Goal: Transaction & Acquisition: Purchase product/service

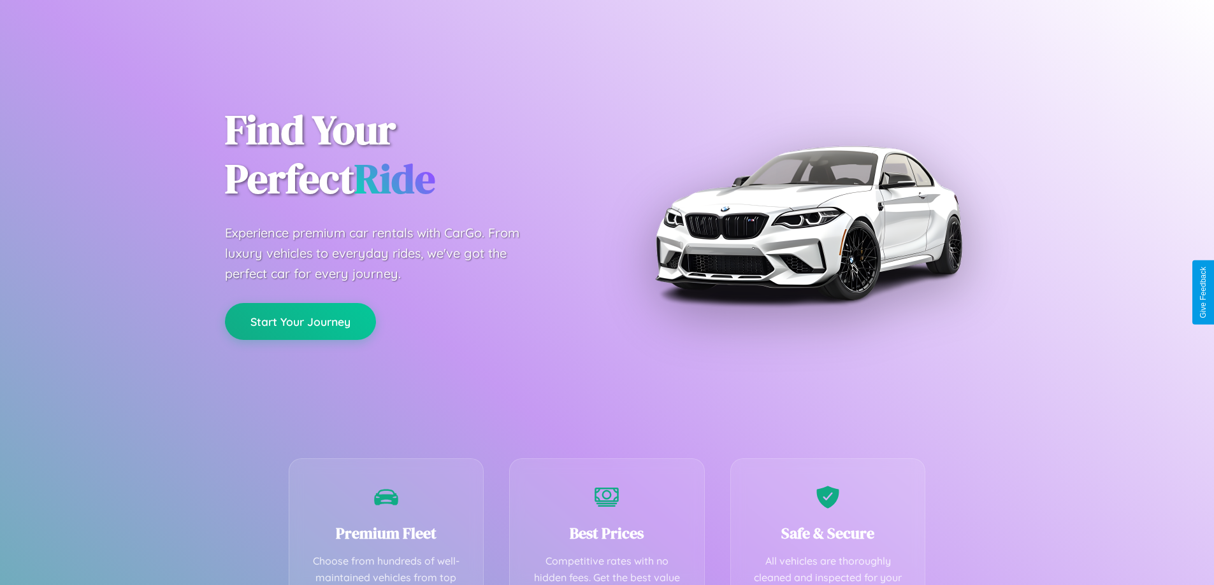
scroll to position [371, 0]
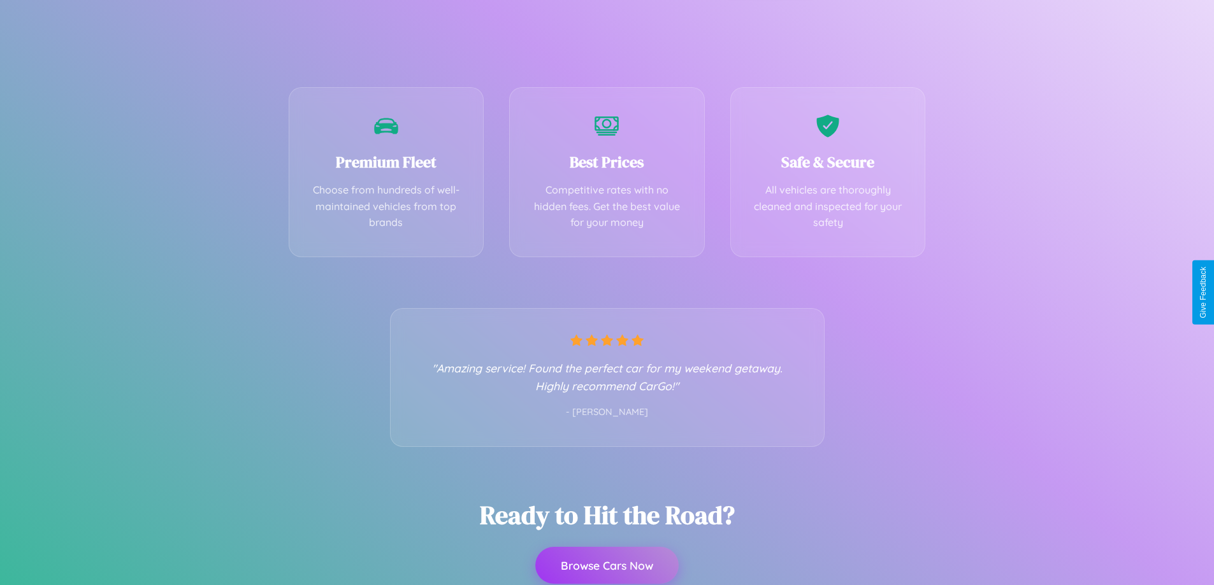
click at [607, 566] on button "Browse Cars Now" at bounding box center [606, 565] width 143 height 37
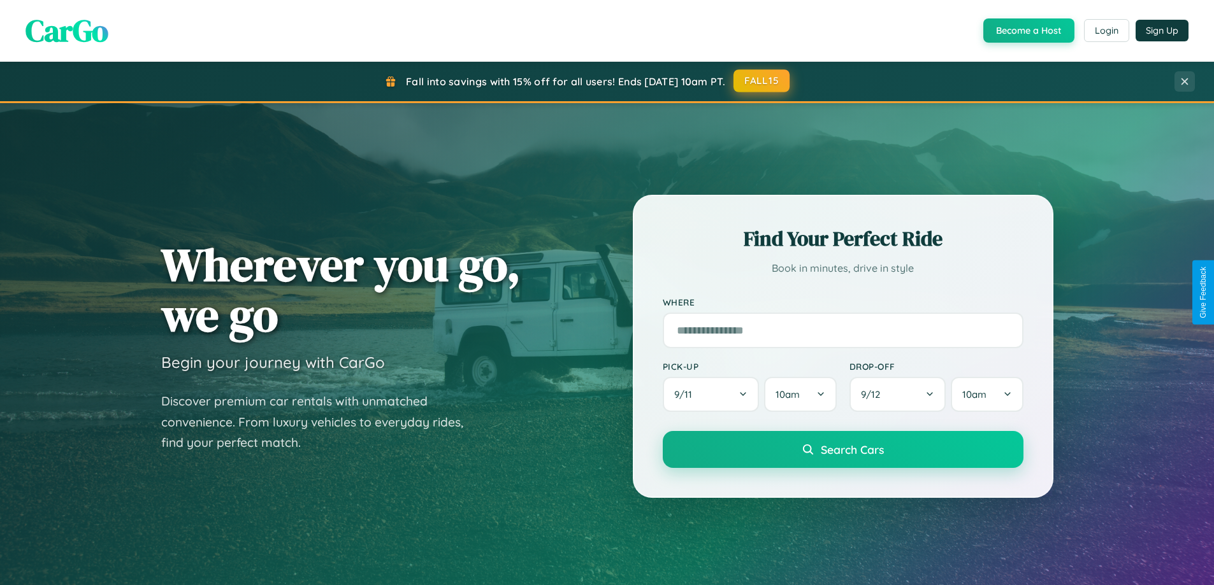
click at [762, 82] on button "FALL15" at bounding box center [761, 80] width 56 height 23
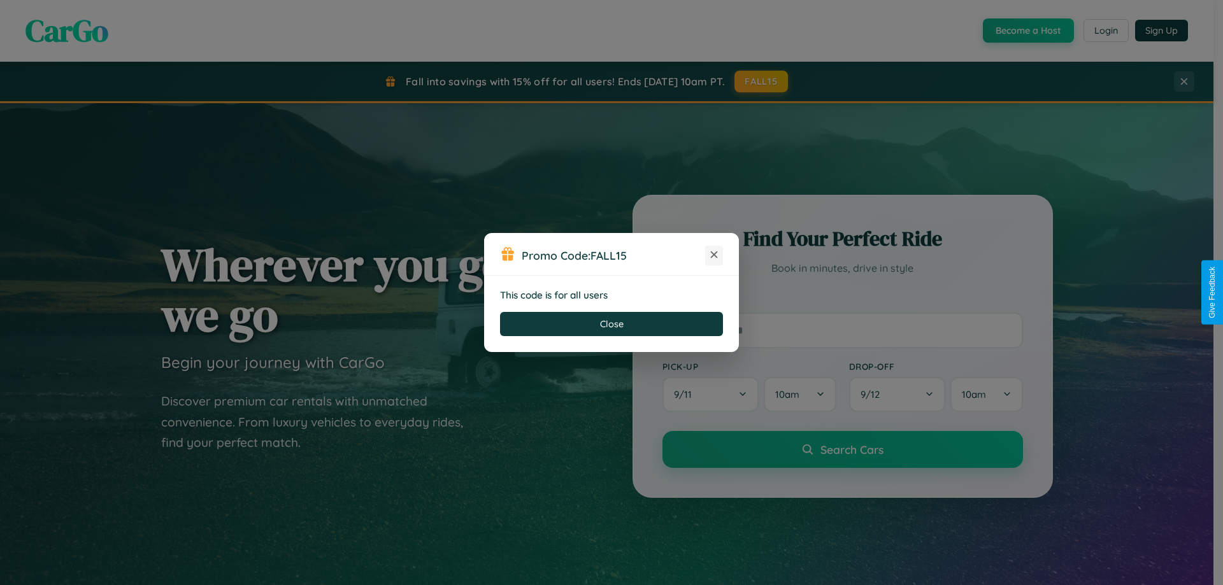
click at [714, 255] on icon at bounding box center [714, 254] width 13 height 13
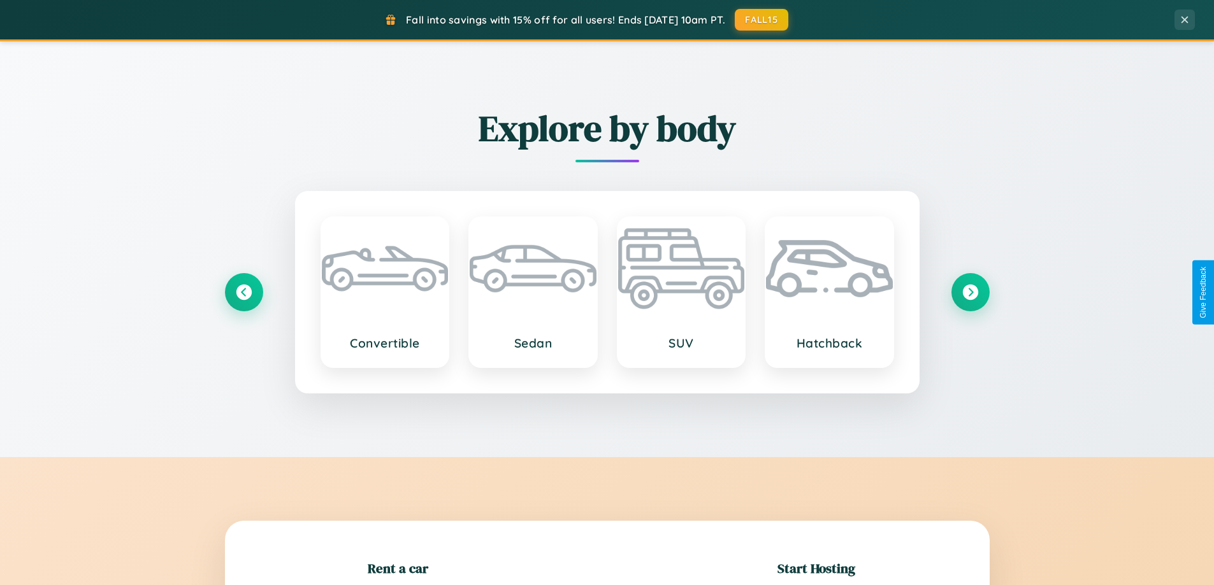
scroll to position [275, 0]
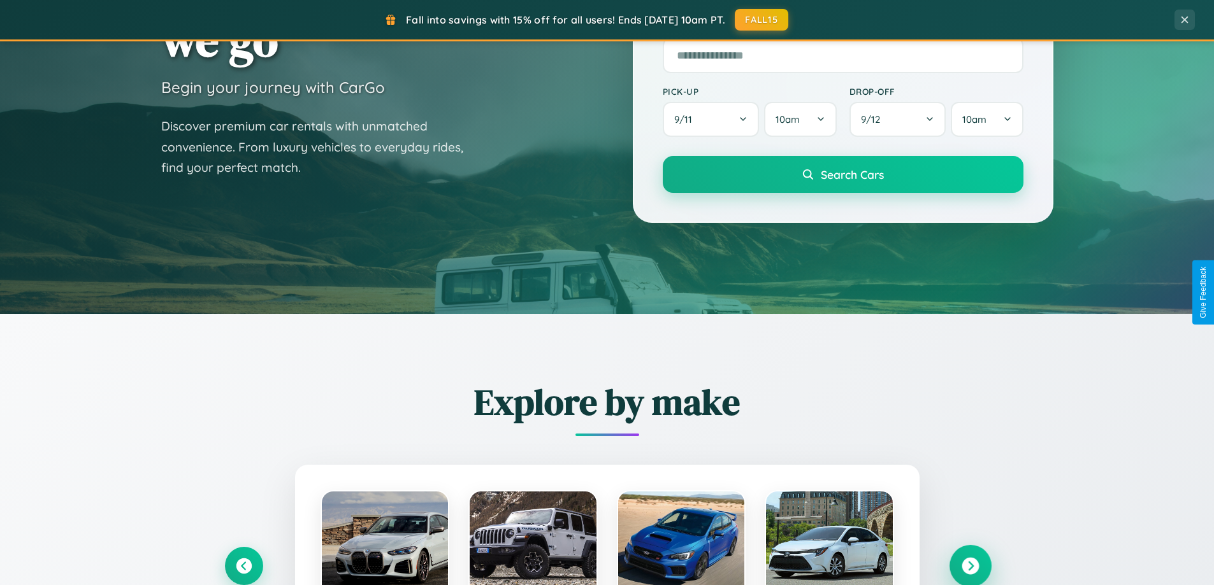
click at [970, 566] on icon at bounding box center [969, 566] width 17 height 17
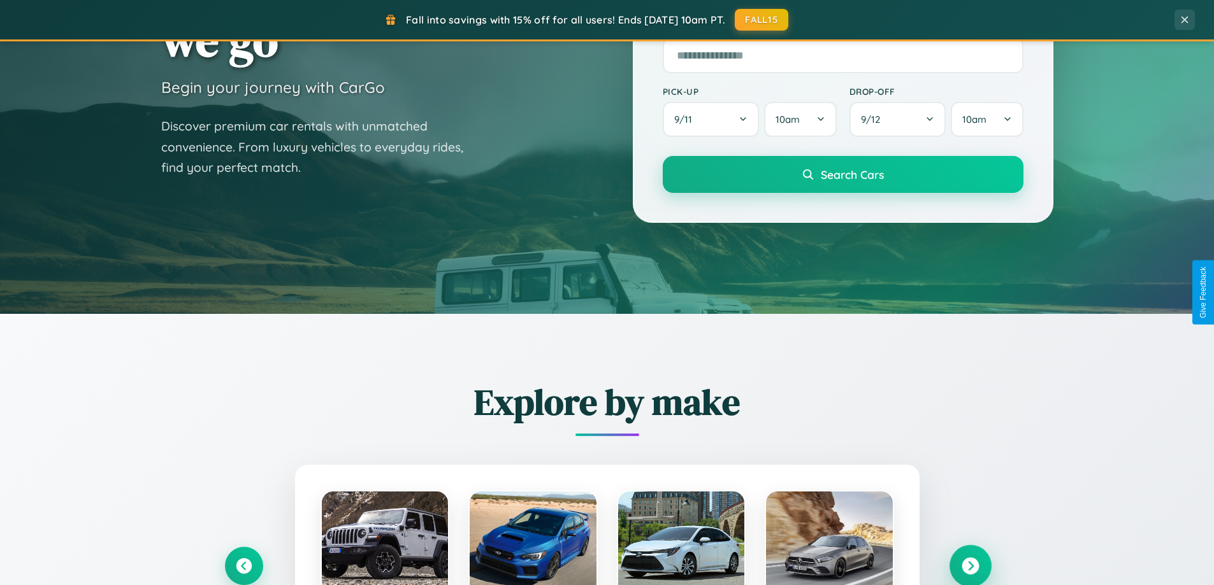
click at [970, 565] on icon at bounding box center [969, 566] width 17 height 17
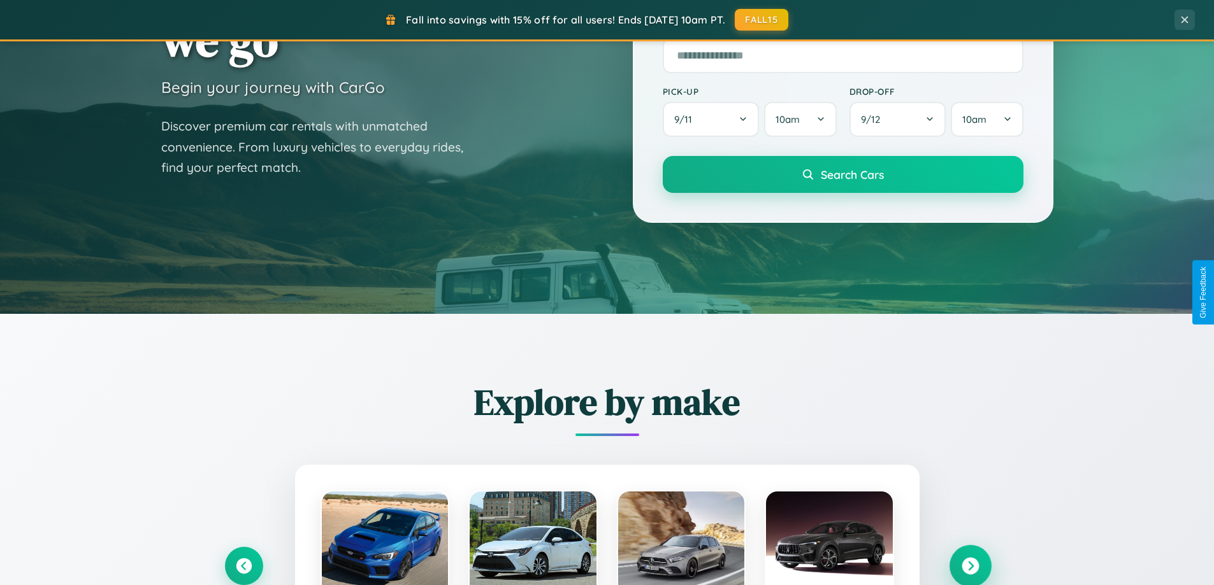
click at [970, 565] on icon at bounding box center [969, 566] width 17 height 17
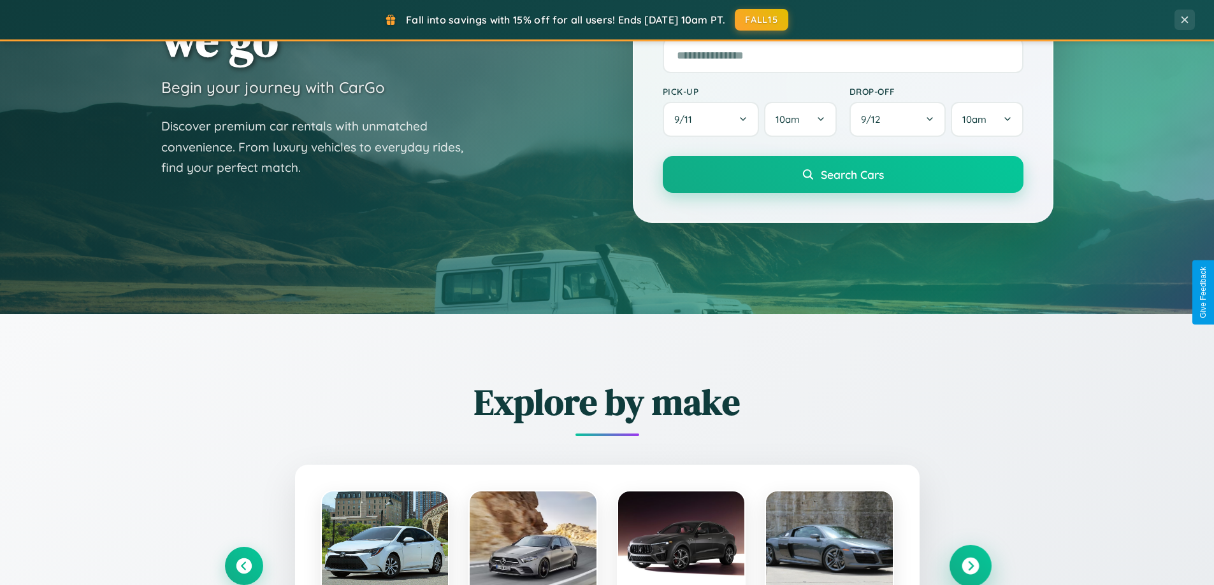
click at [970, 565] on icon at bounding box center [969, 566] width 17 height 17
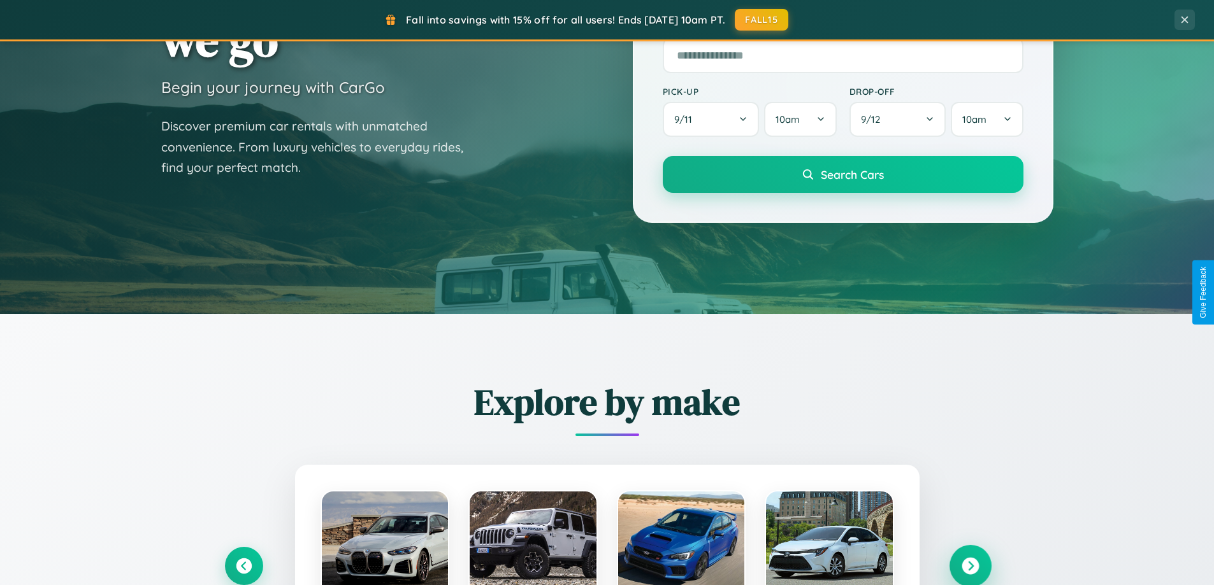
scroll to position [2047, 0]
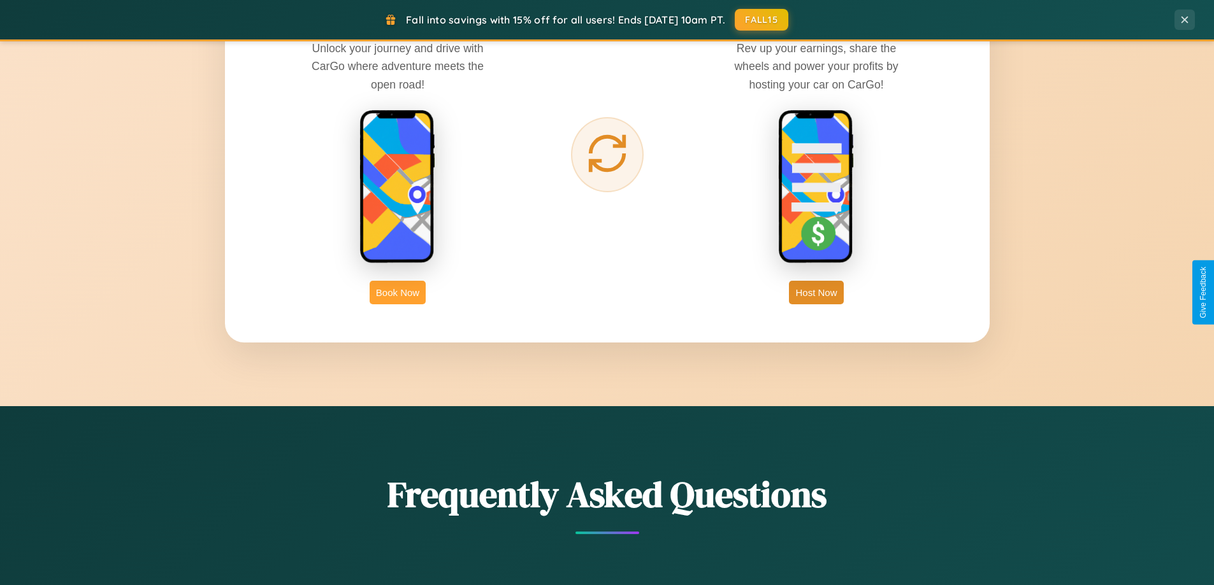
click at [398, 292] on button "Book Now" at bounding box center [398, 293] width 56 height 24
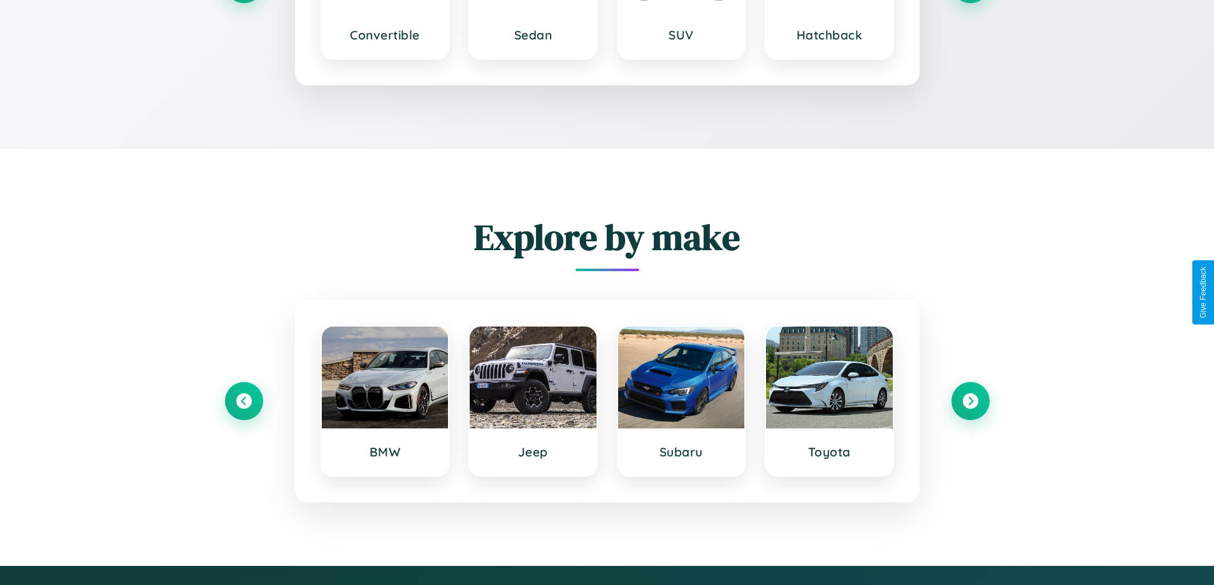
scroll to position [2239, 0]
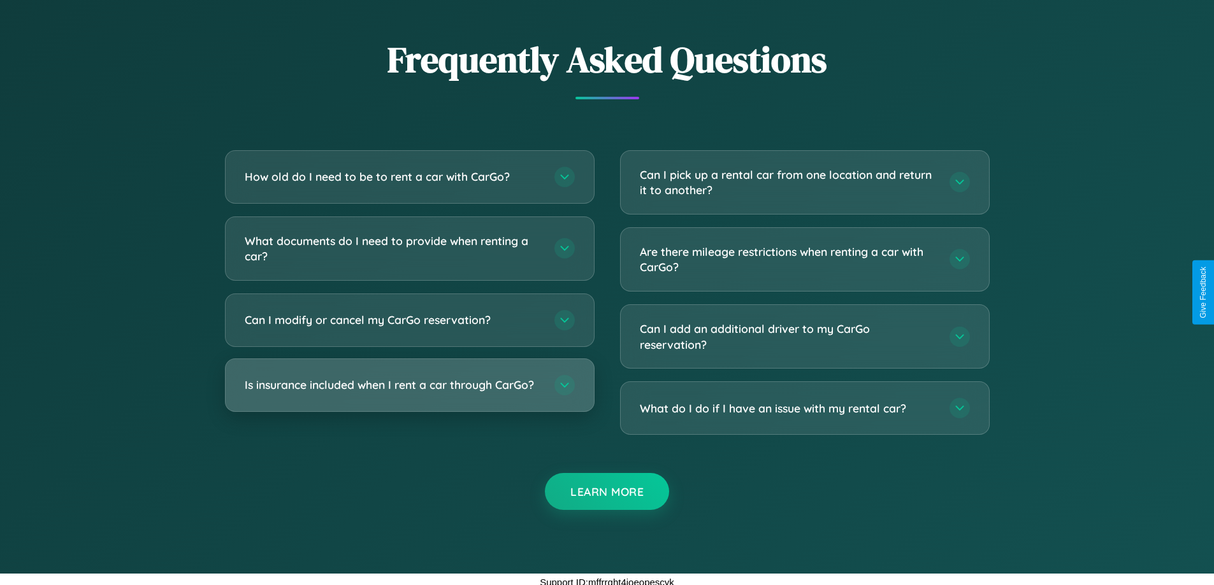
click at [409, 386] on h3 "Is insurance included when I rent a car through CarGo?" at bounding box center [393, 385] width 297 height 16
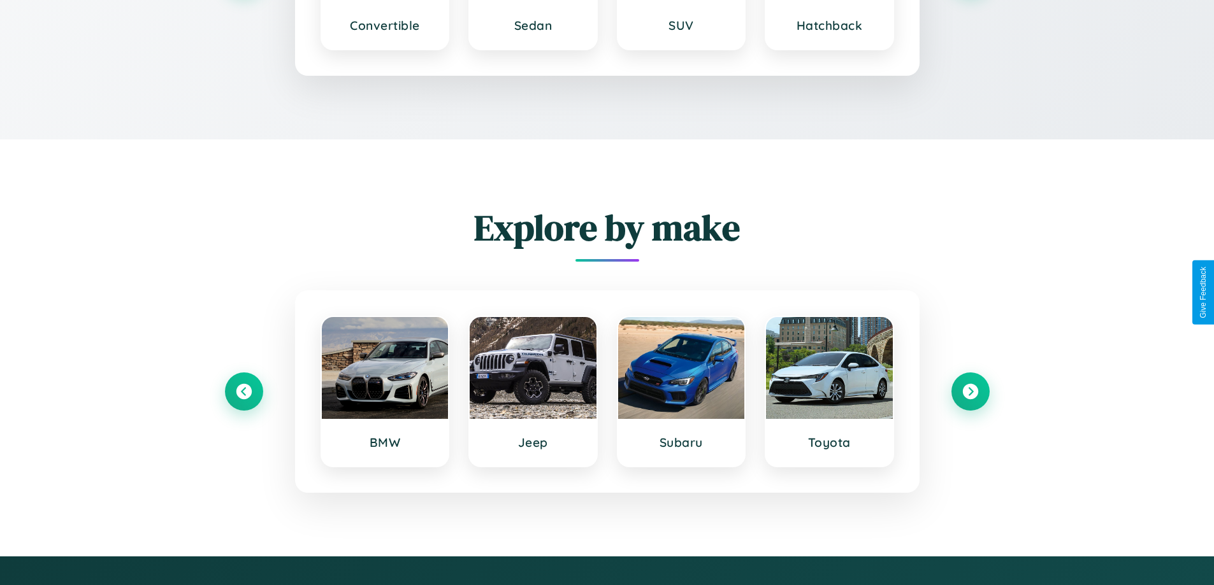
scroll to position [1858, 0]
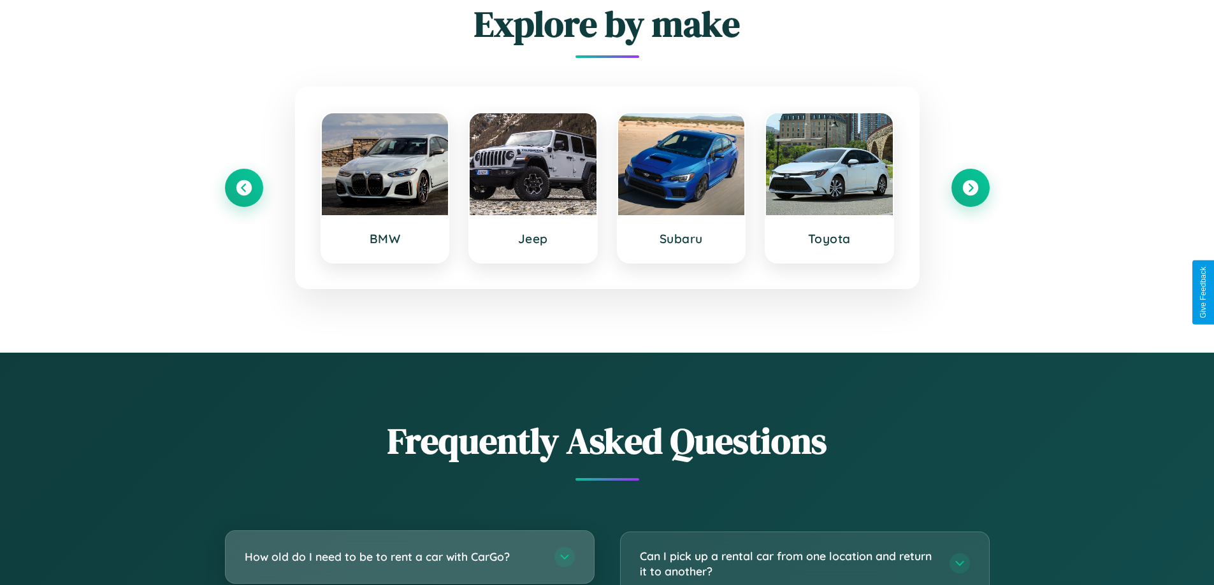
click at [409, 558] on h3 "How old do I need to be to rent a car with CarGo?" at bounding box center [393, 557] width 297 height 16
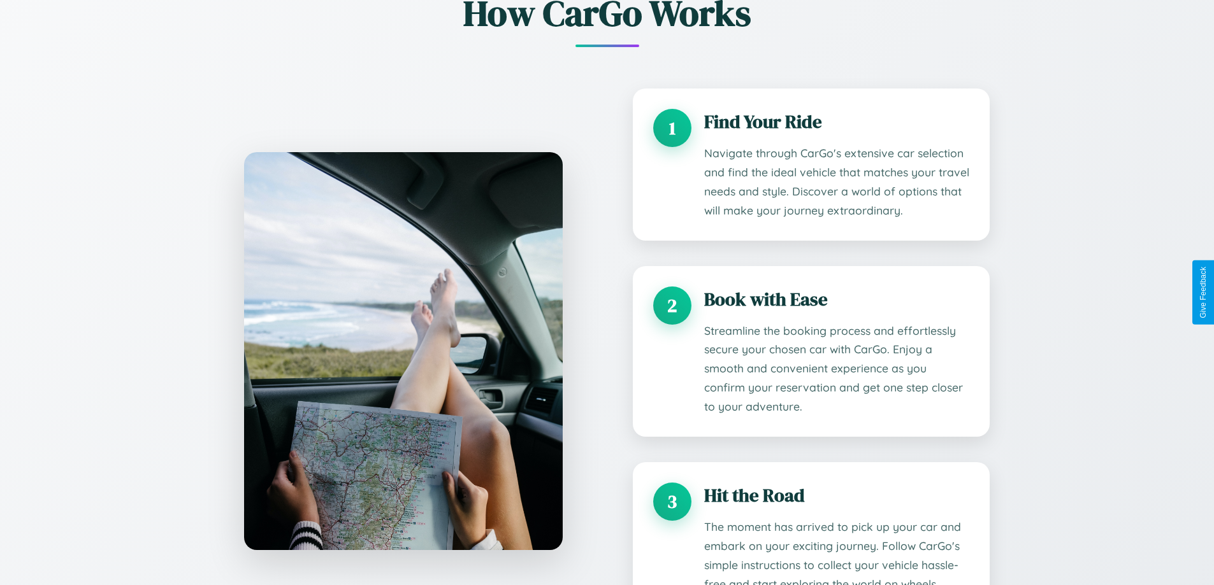
scroll to position [0, 0]
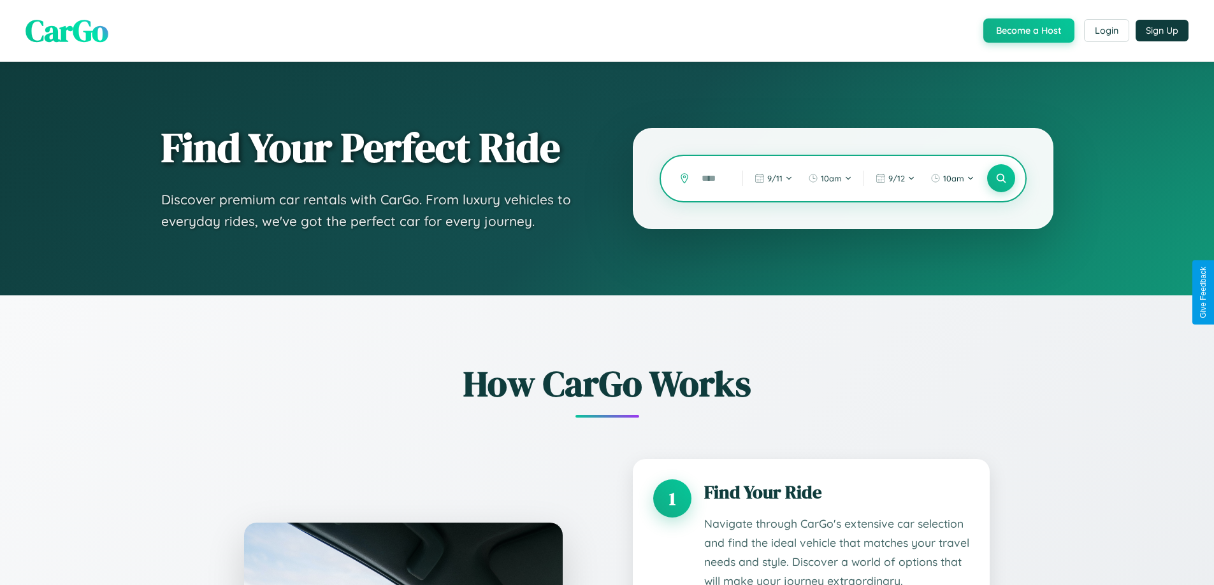
click at [712, 178] on input "text" at bounding box center [712, 179] width 34 height 22
type input "*"
type input "**********"
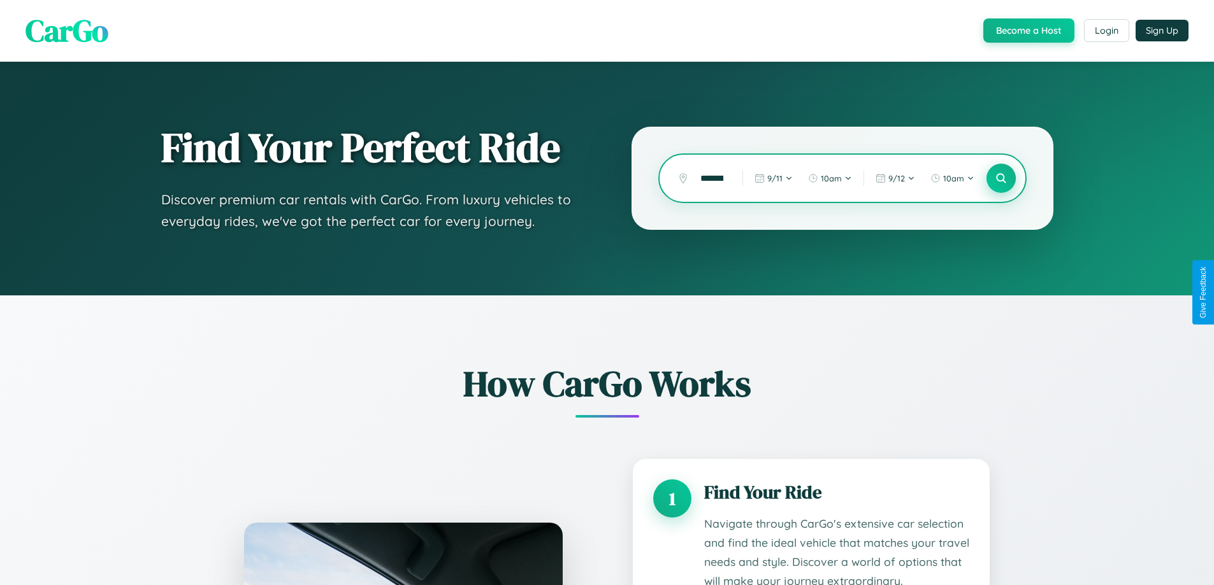
click at [1000, 178] on icon at bounding box center [1000, 179] width 12 height 12
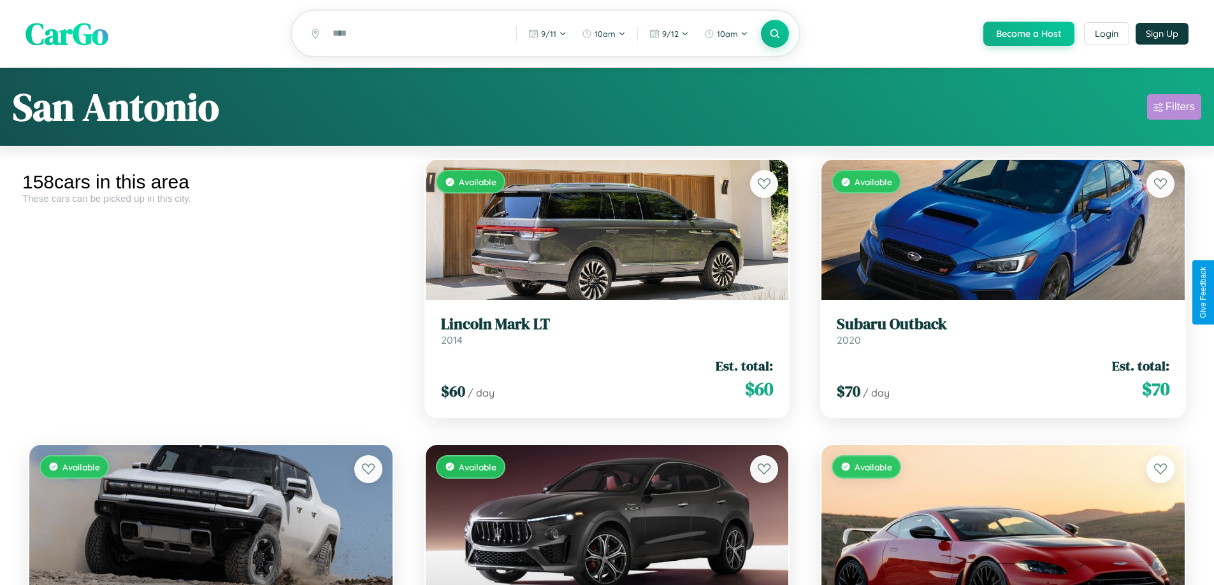
click at [1174, 109] on div "Filters" at bounding box center [1179, 107] width 29 height 13
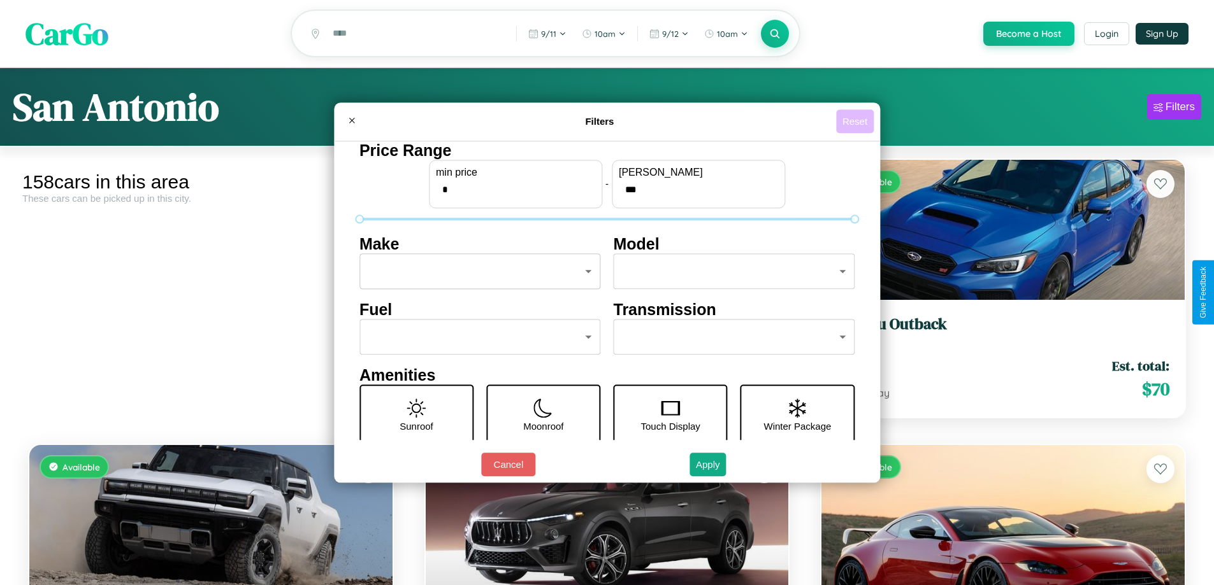
click at [856, 121] on button "Reset" at bounding box center [855, 122] width 38 height 24
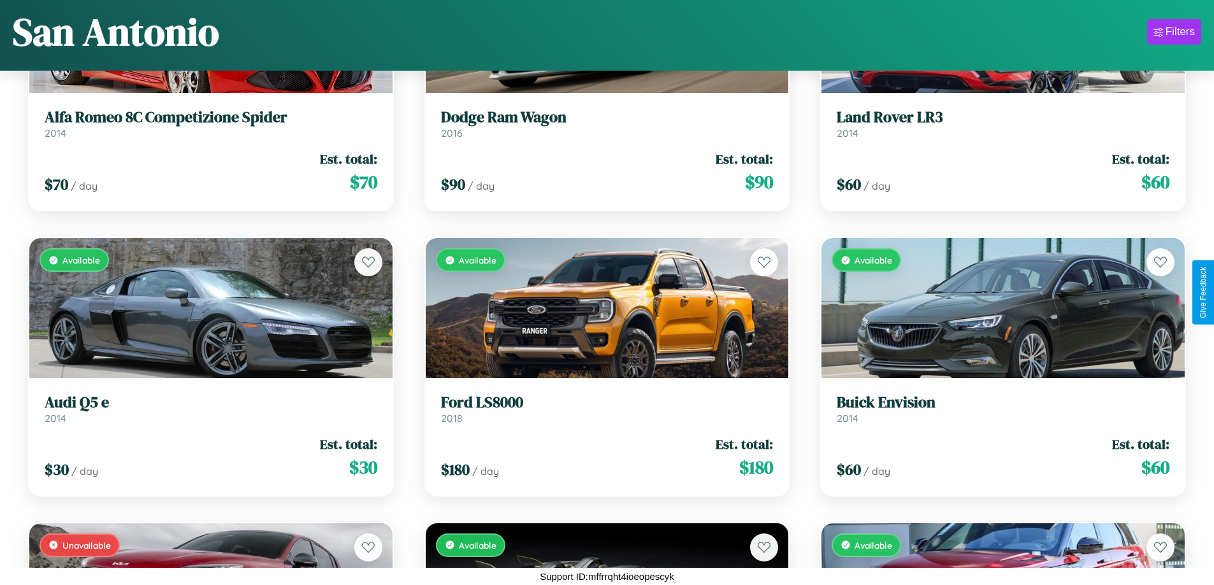
scroll to position [14648, 0]
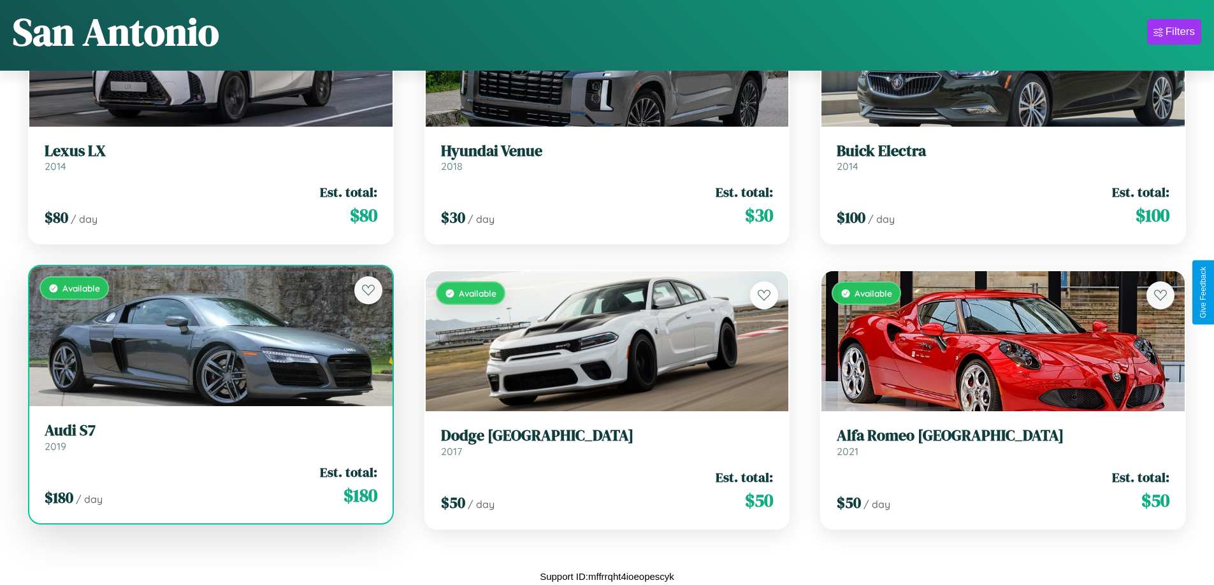
click at [209, 442] on link "Audi S7 2019" at bounding box center [211, 437] width 333 height 31
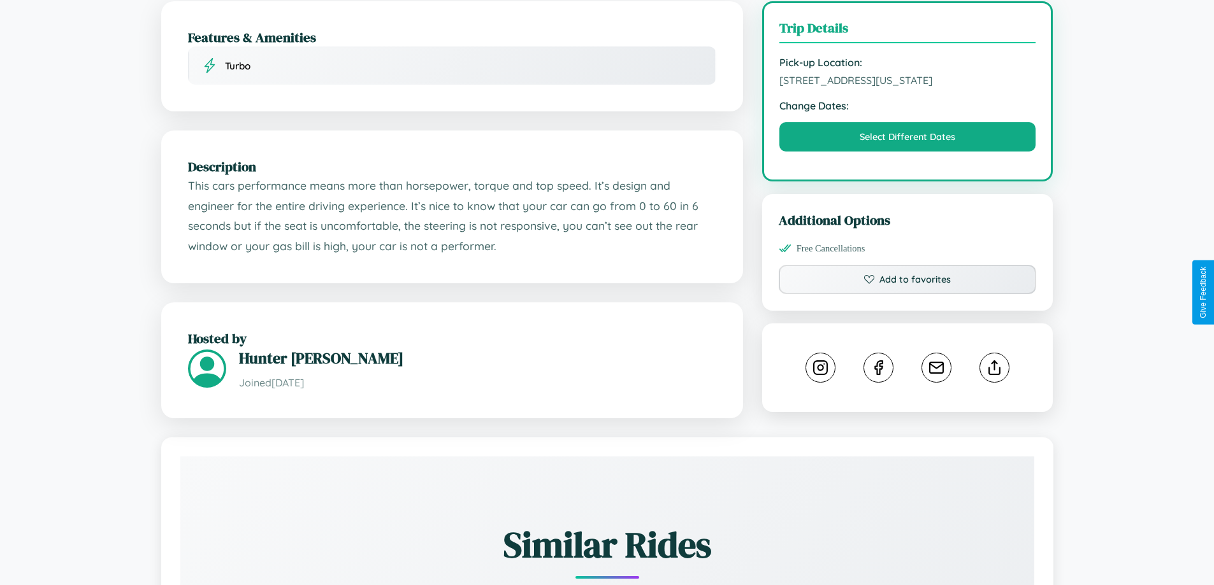
scroll to position [343, 0]
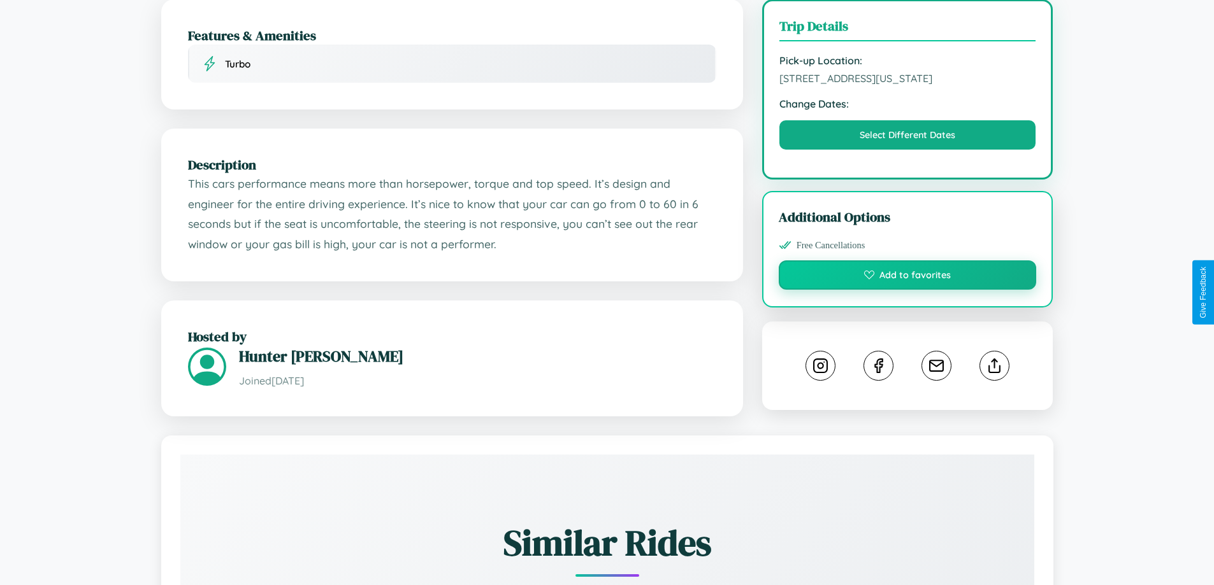
click at [907, 290] on button "Add to favorites" at bounding box center [908, 275] width 258 height 29
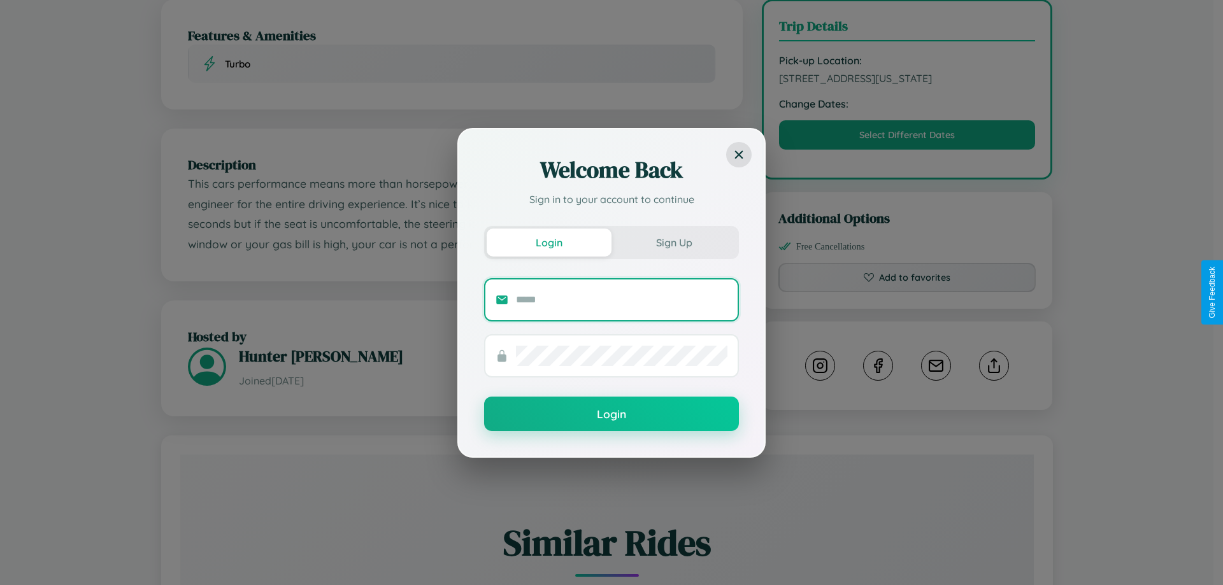
click at [622, 299] on input "text" at bounding box center [622, 300] width 212 height 20
type input "**********"
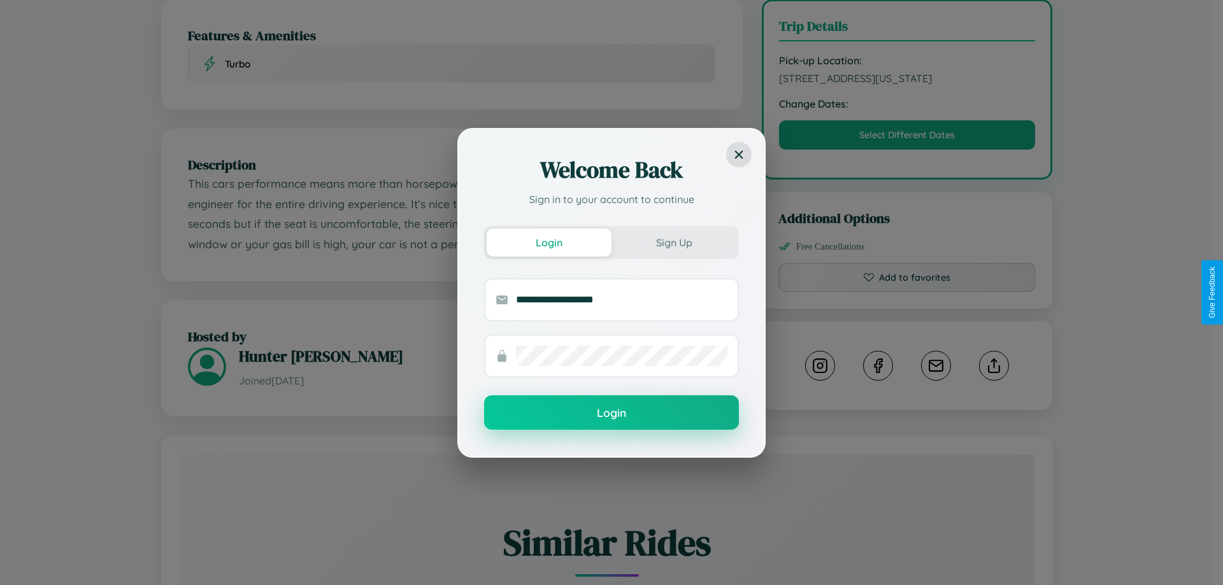
click at [612, 413] on button "Login" at bounding box center [611, 413] width 255 height 34
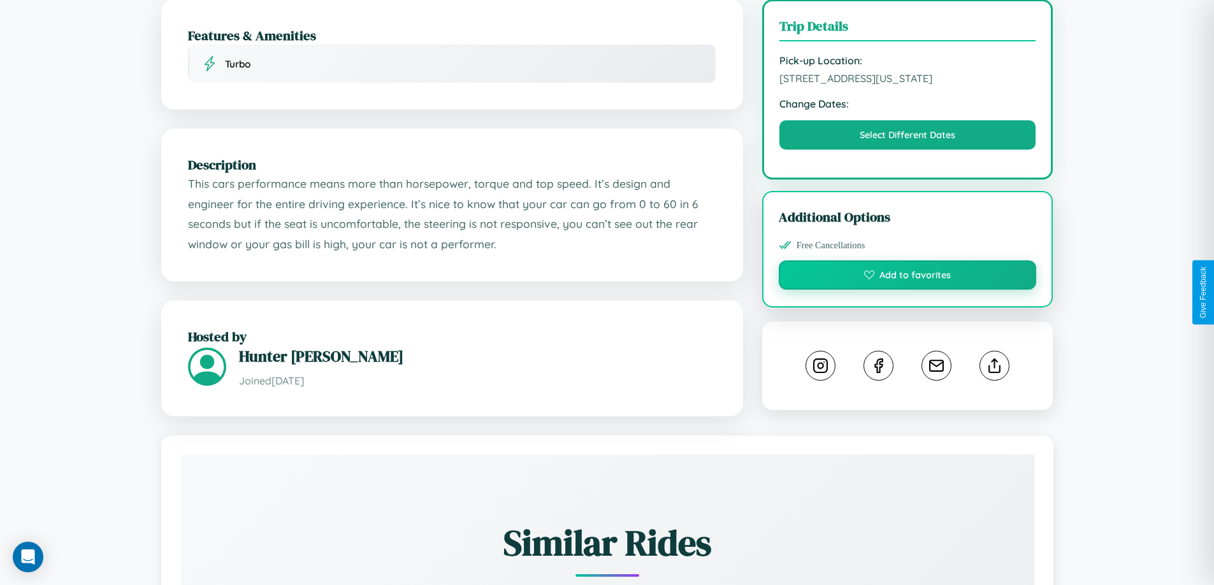
click at [907, 290] on button "Add to favorites" at bounding box center [908, 275] width 258 height 29
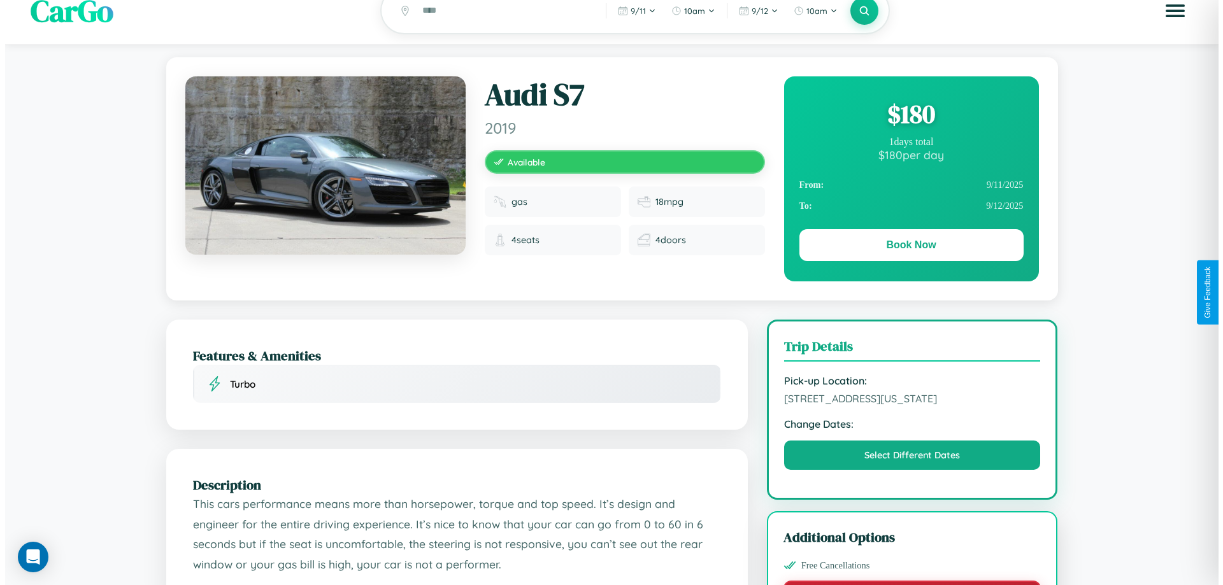
scroll to position [0, 0]
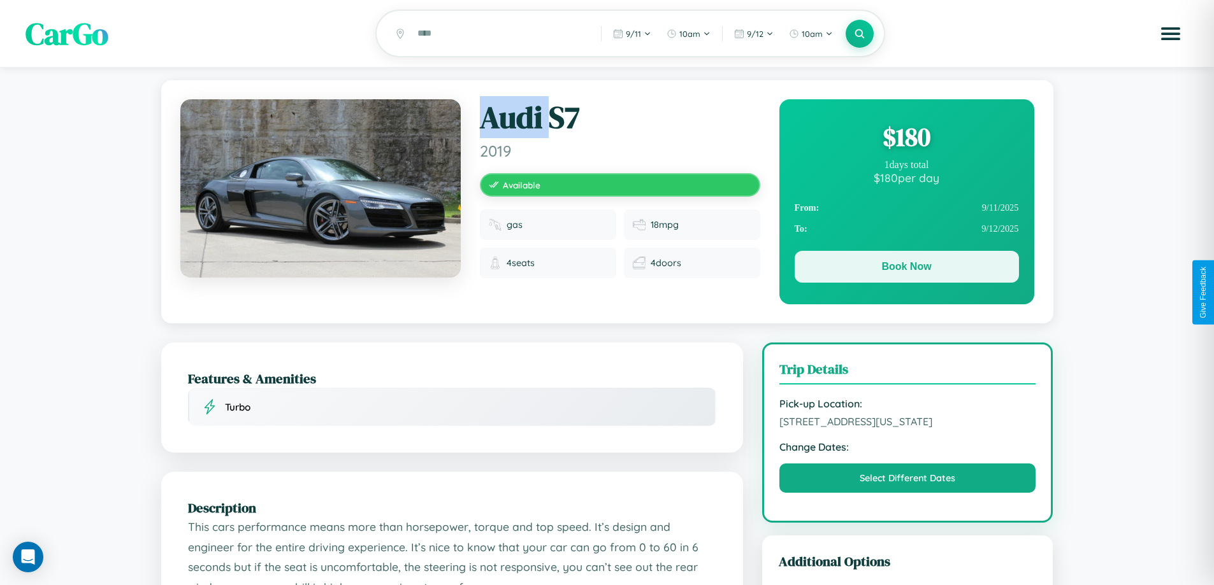
click at [906, 269] on button "Book Now" at bounding box center [906, 267] width 224 height 32
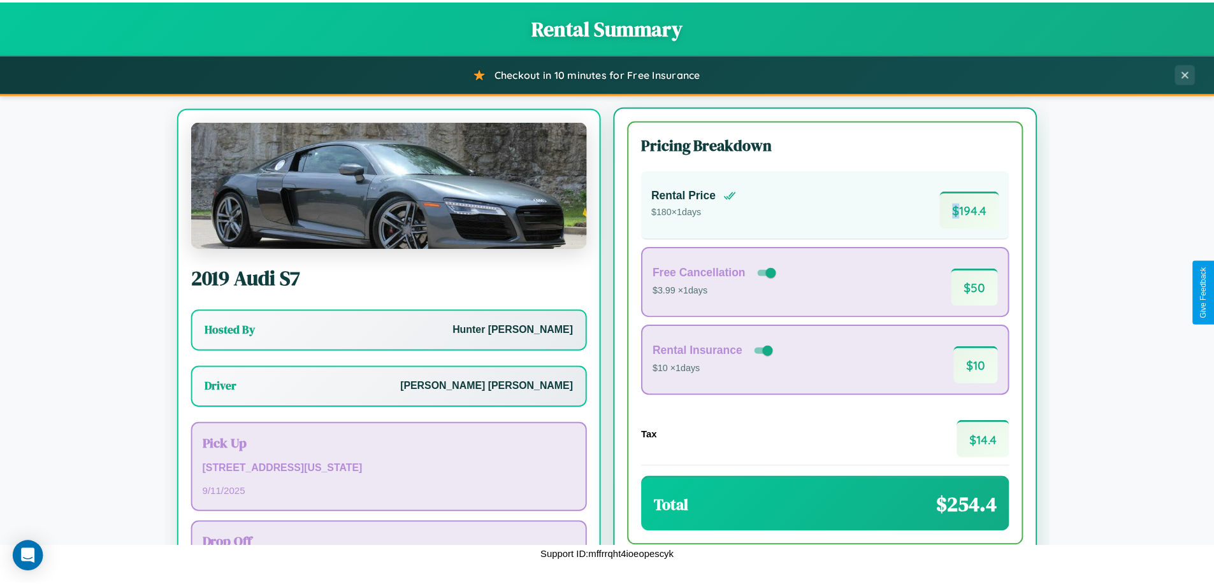
scroll to position [59, 0]
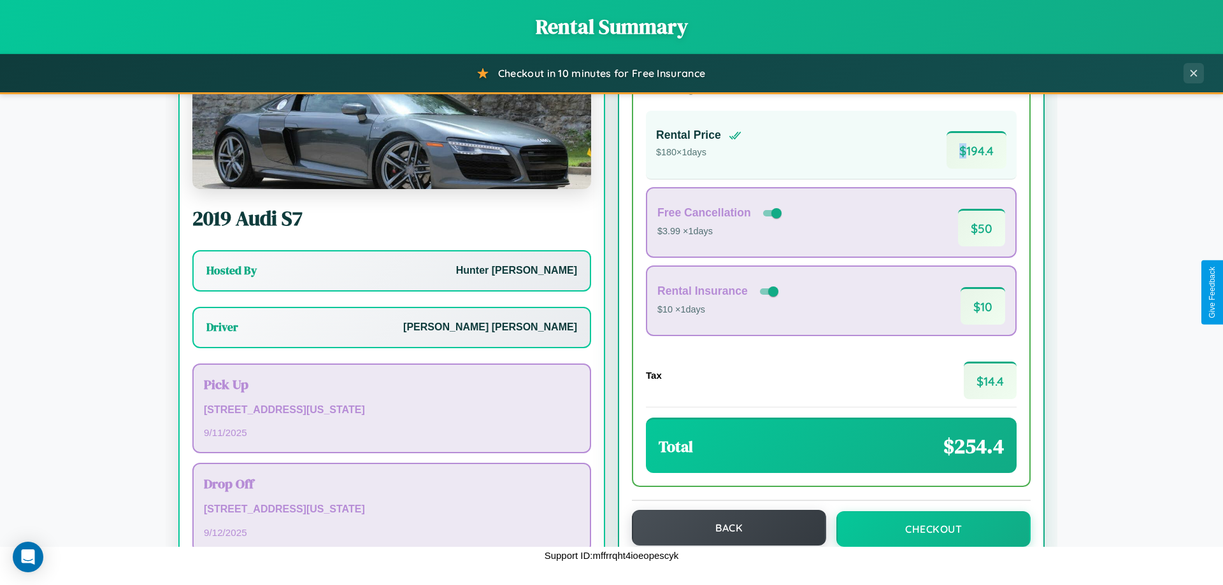
click at [723, 529] on button "Back" at bounding box center [729, 528] width 194 height 36
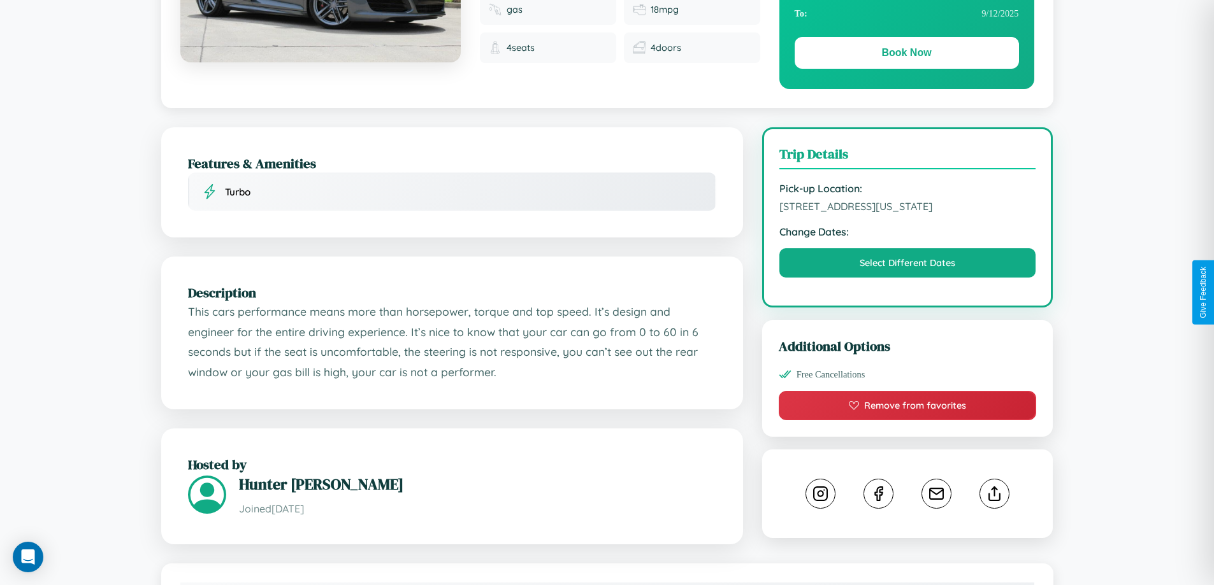
scroll to position [431, 0]
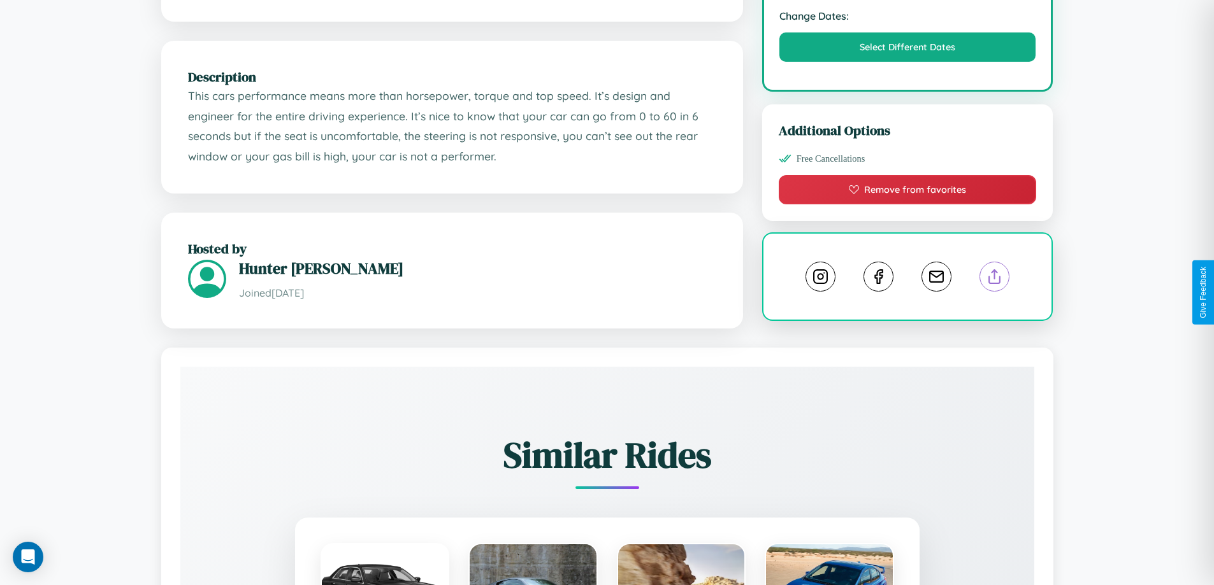
click at [994, 279] on line at bounding box center [994, 274] width 0 height 9
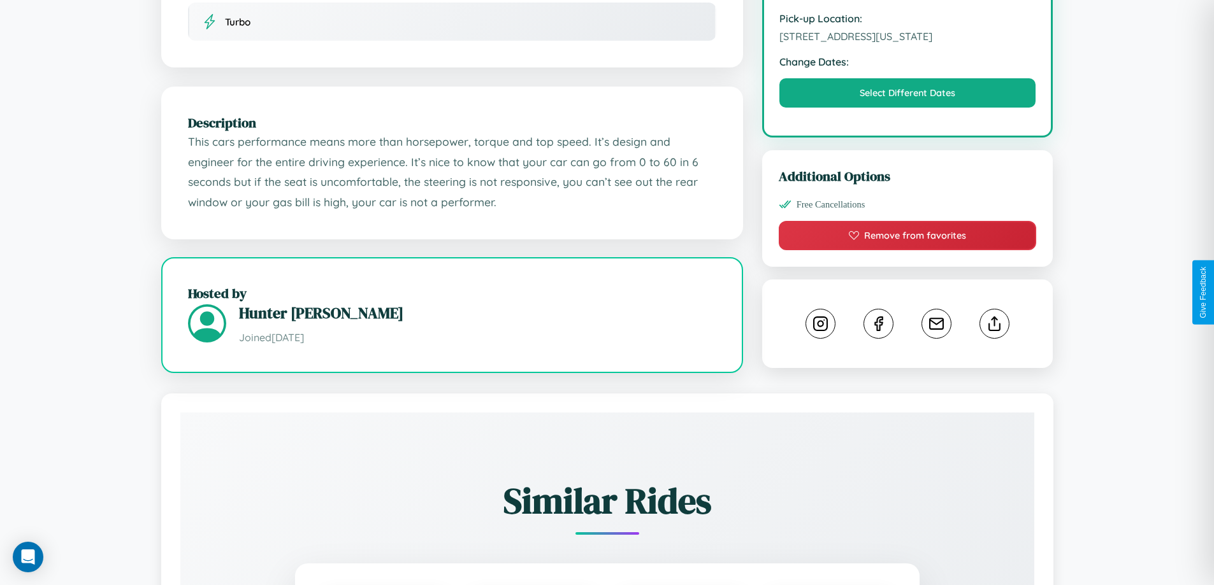
scroll to position [343, 0]
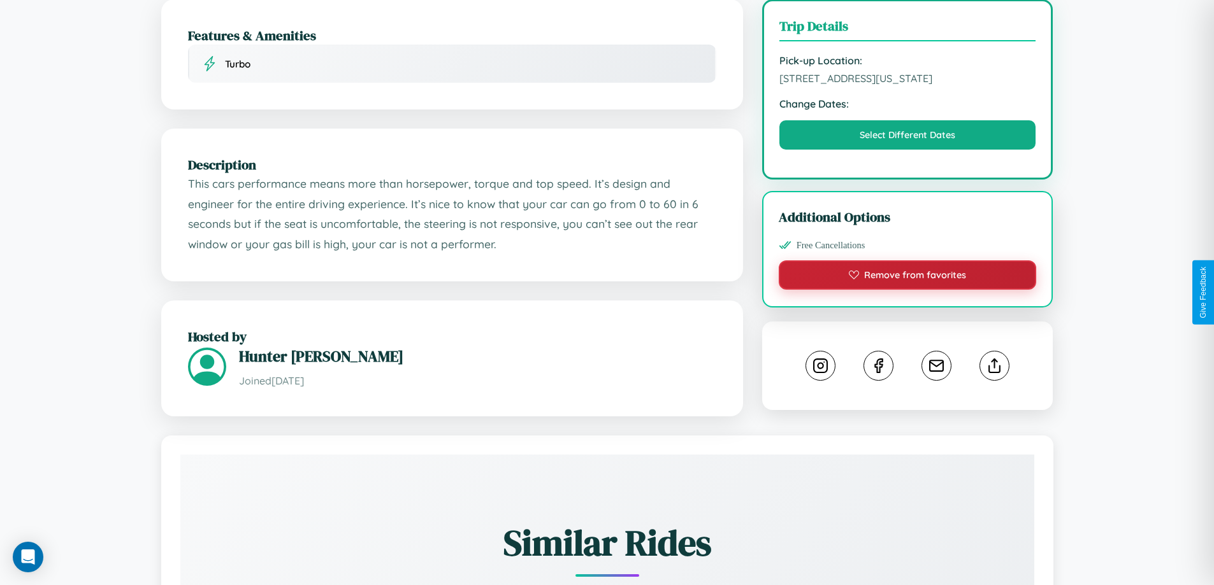
click at [907, 290] on button "Remove from favorites" at bounding box center [908, 275] width 258 height 29
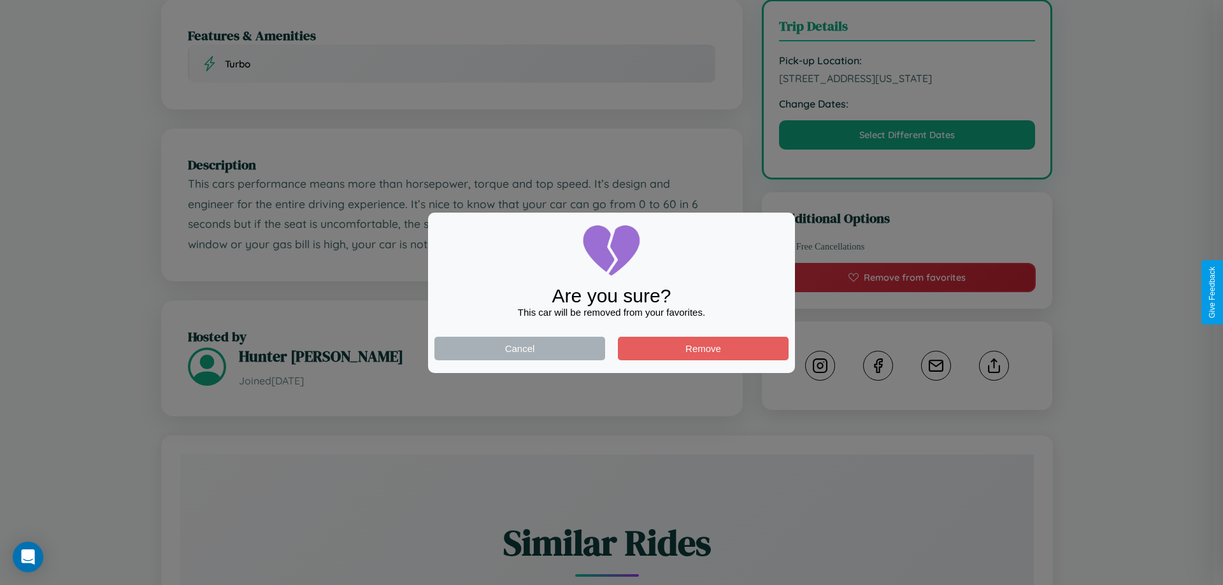
click at [907, 150] on div at bounding box center [611, 292] width 1223 height 585
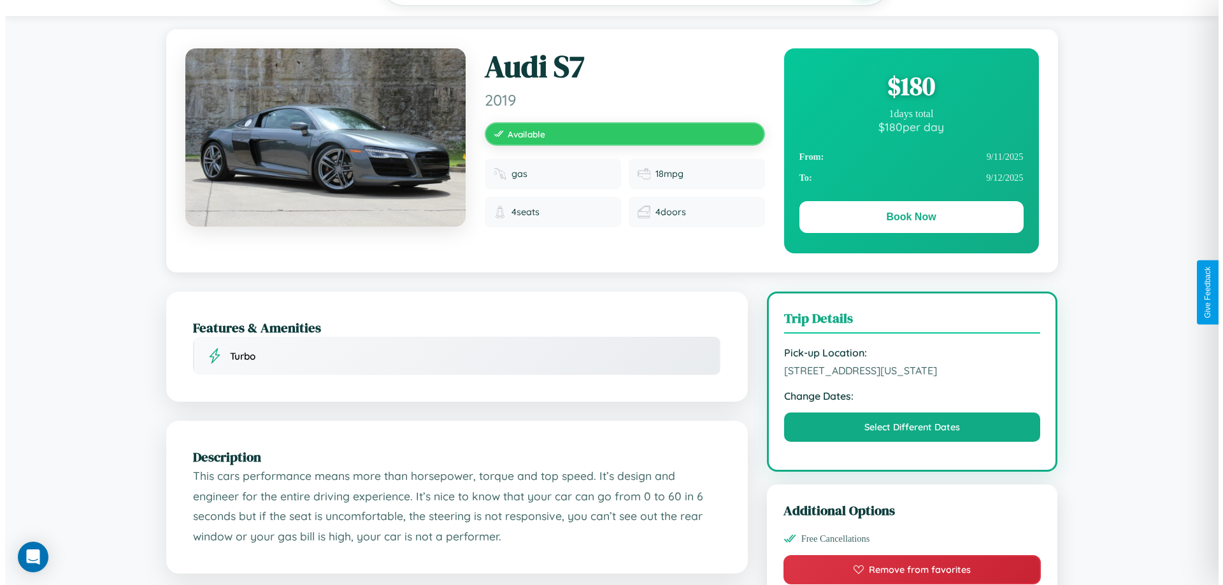
scroll to position [0, 0]
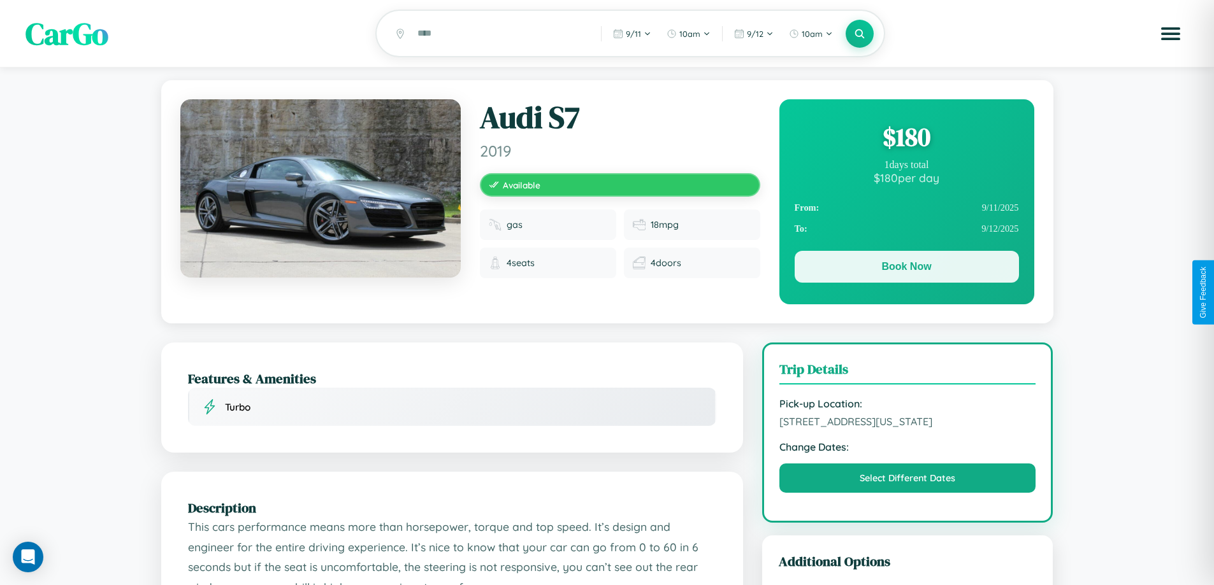
click at [906, 269] on button "Book Now" at bounding box center [906, 267] width 224 height 32
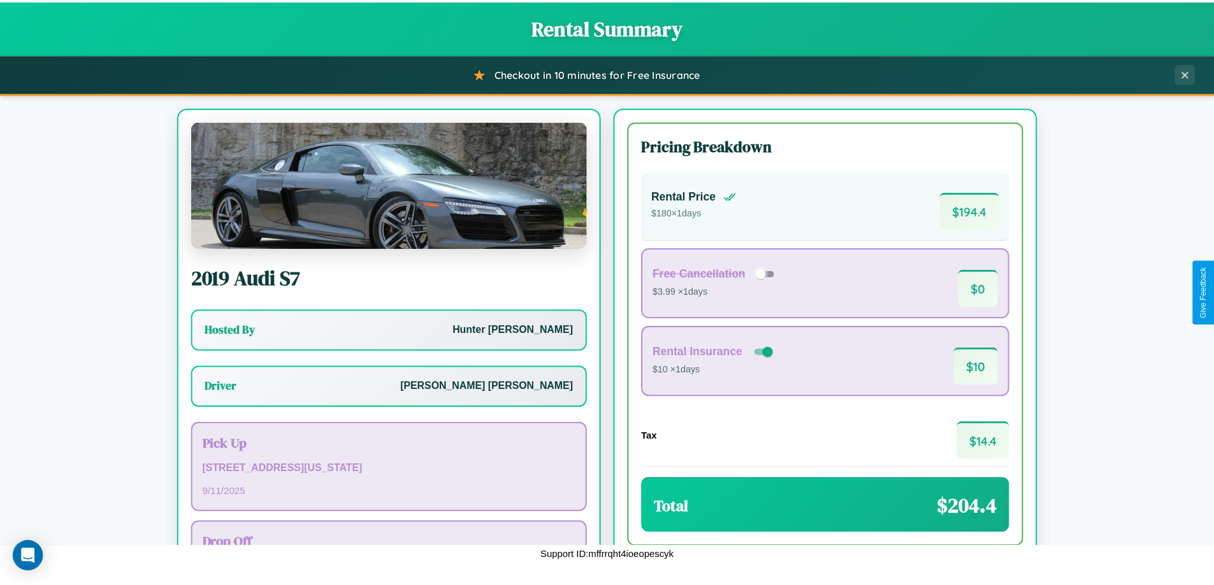
scroll to position [92, 0]
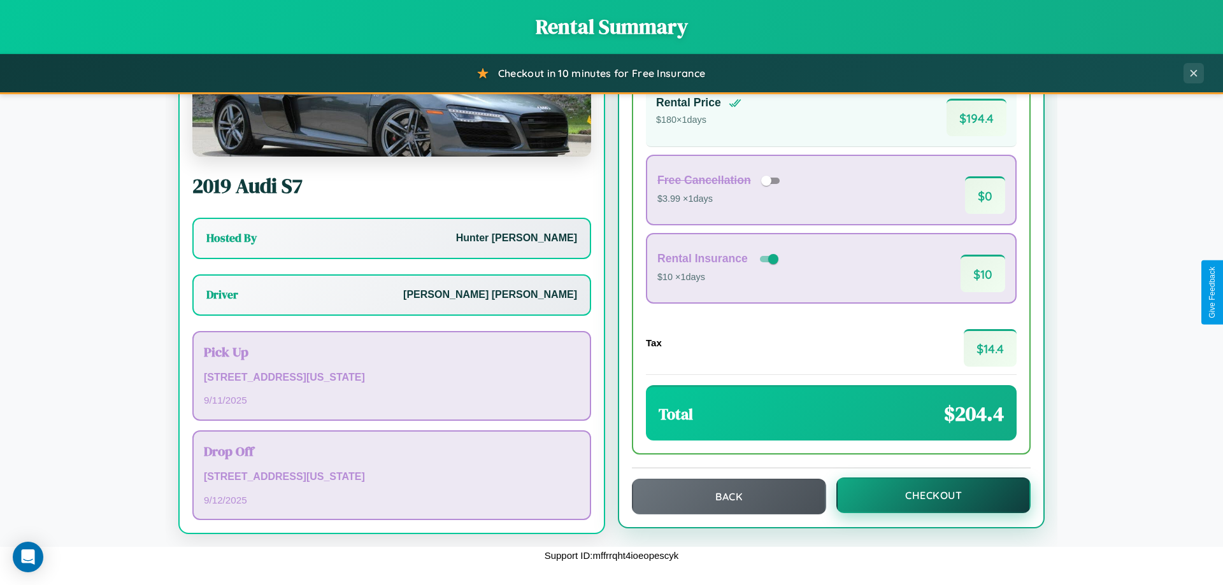
click at [925, 496] on button "Checkout" at bounding box center [933, 496] width 194 height 36
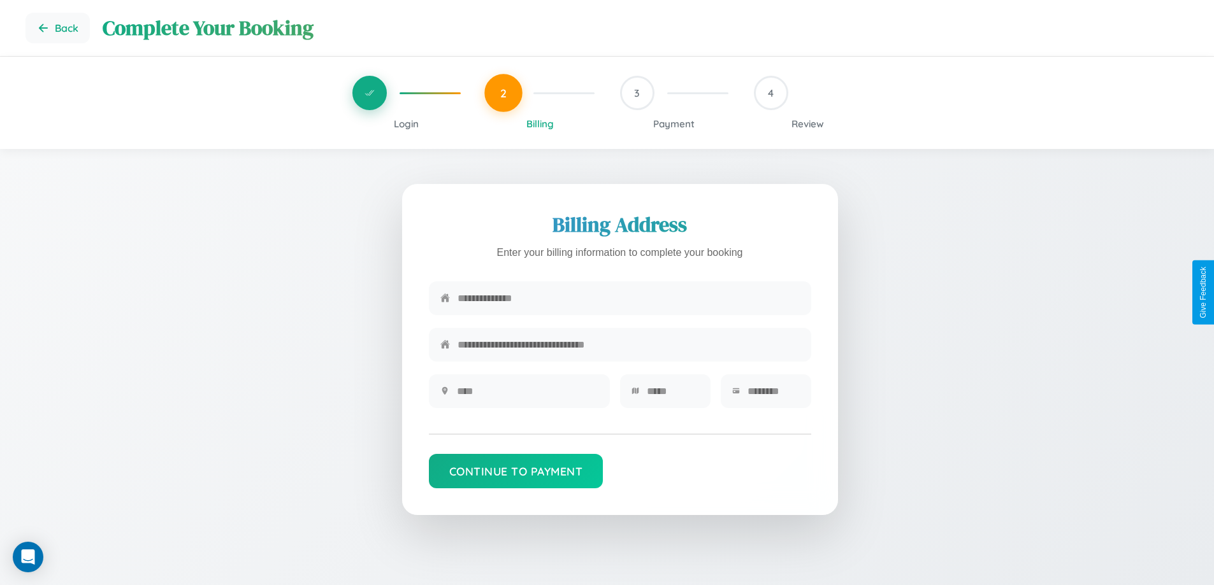
click at [628, 299] on input "text" at bounding box center [628, 298] width 342 height 31
type input "**********"
click at [527, 396] on input "text" at bounding box center [527, 391] width 141 height 31
type input "********"
click at [672, 396] on input "text" at bounding box center [673, 391] width 52 height 31
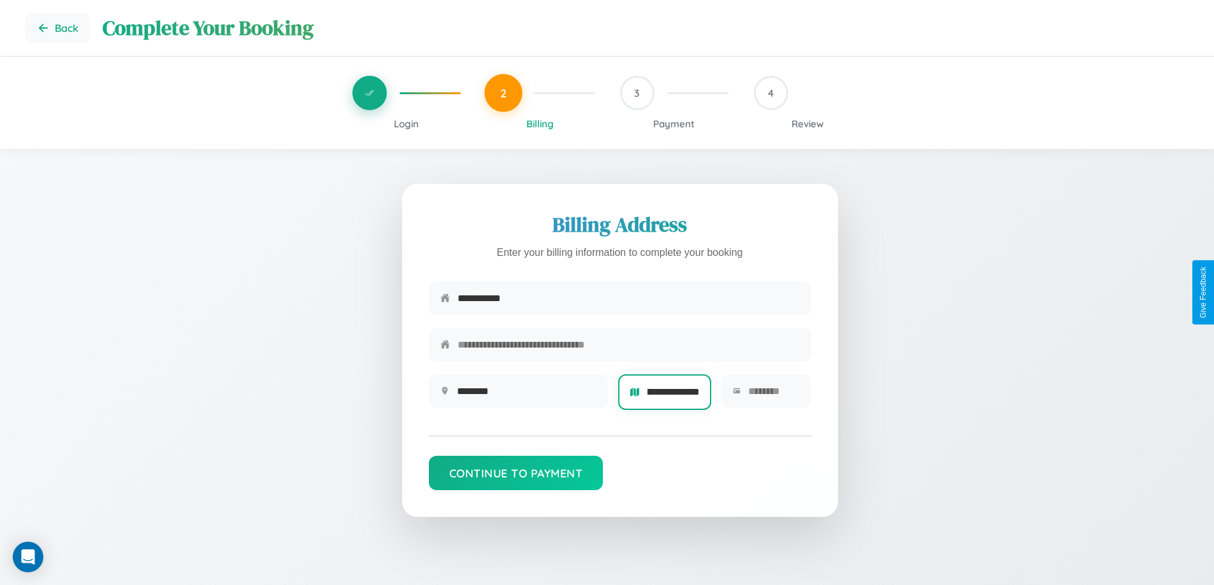
scroll to position [0, 42]
type input "**********"
click at [773, 396] on input "text" at bounding box center [774, 391] width 52 height 31
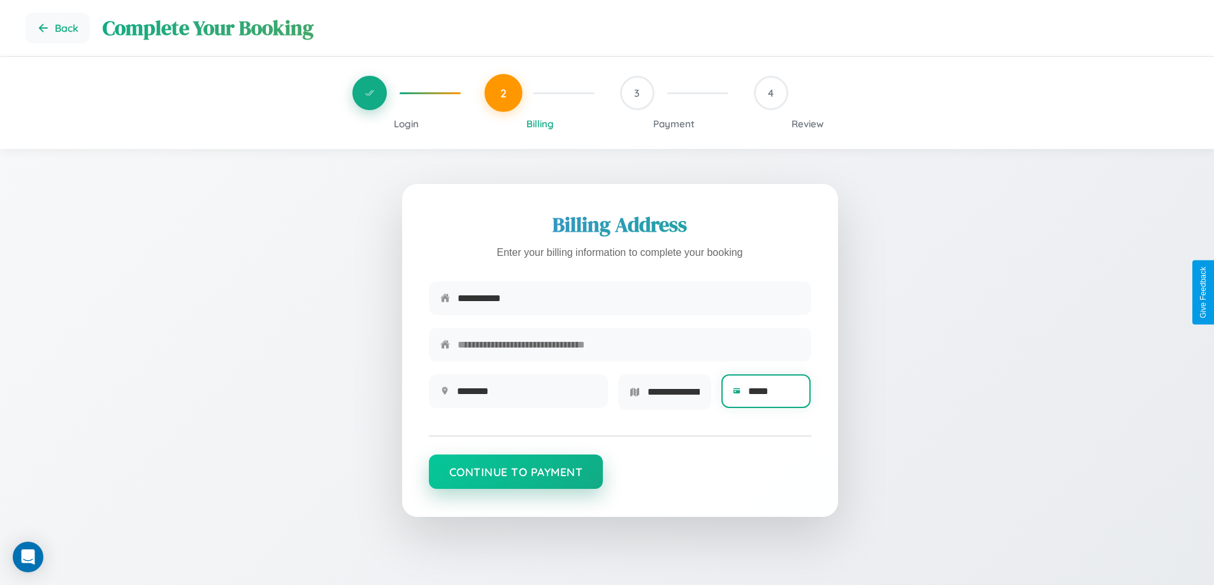
type input "*****"
click at [515, 477] on button "Continue to Payment" at bounding box center [516, 472] width 175 height 34
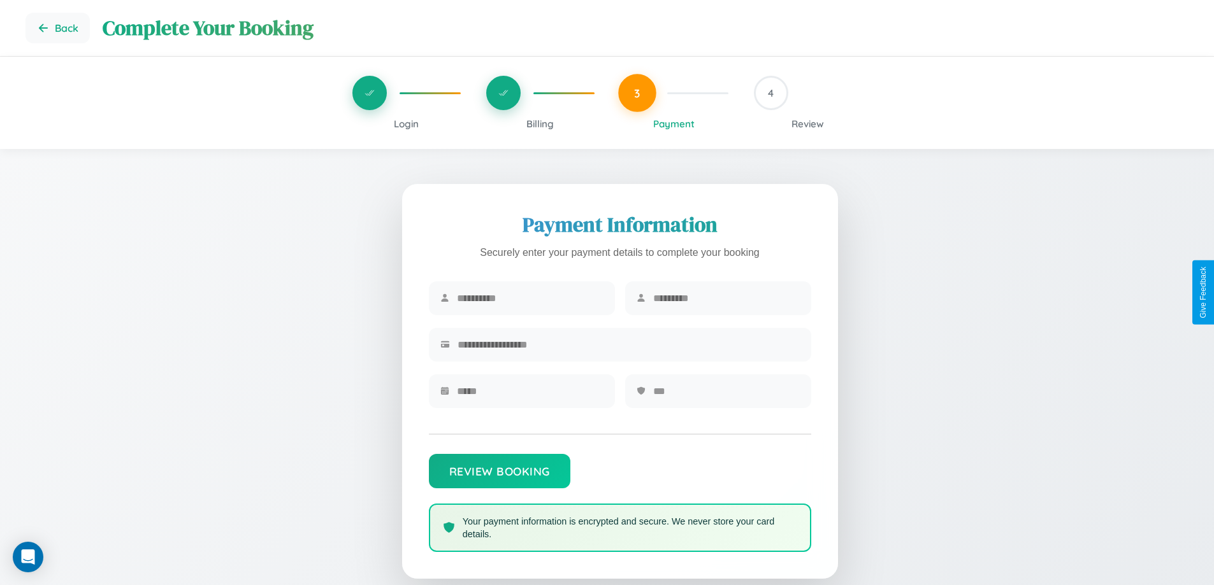
click at [529, 299] on input "text" at bounding box center [530, 298] width 147 height 31
type input "******"
click at [726, 299] on input "text" at bounding box center [726, 298] width 147 height 31
type input "******"
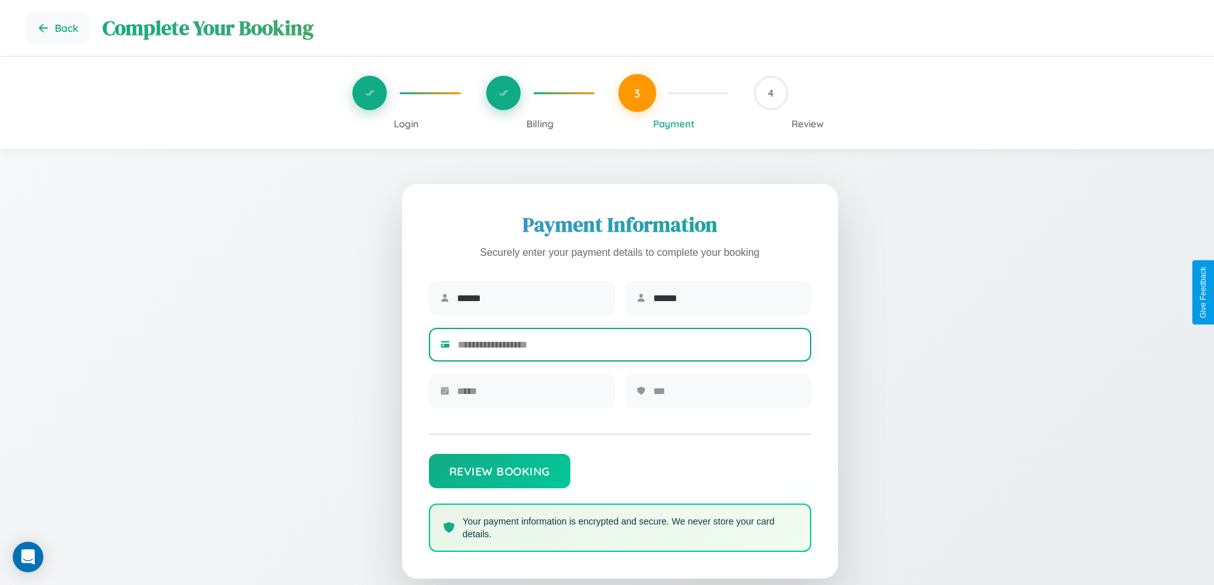
click at [628, 347] on input "text" at bounding box center [628, 344] width 342 height 31
type input "**********"
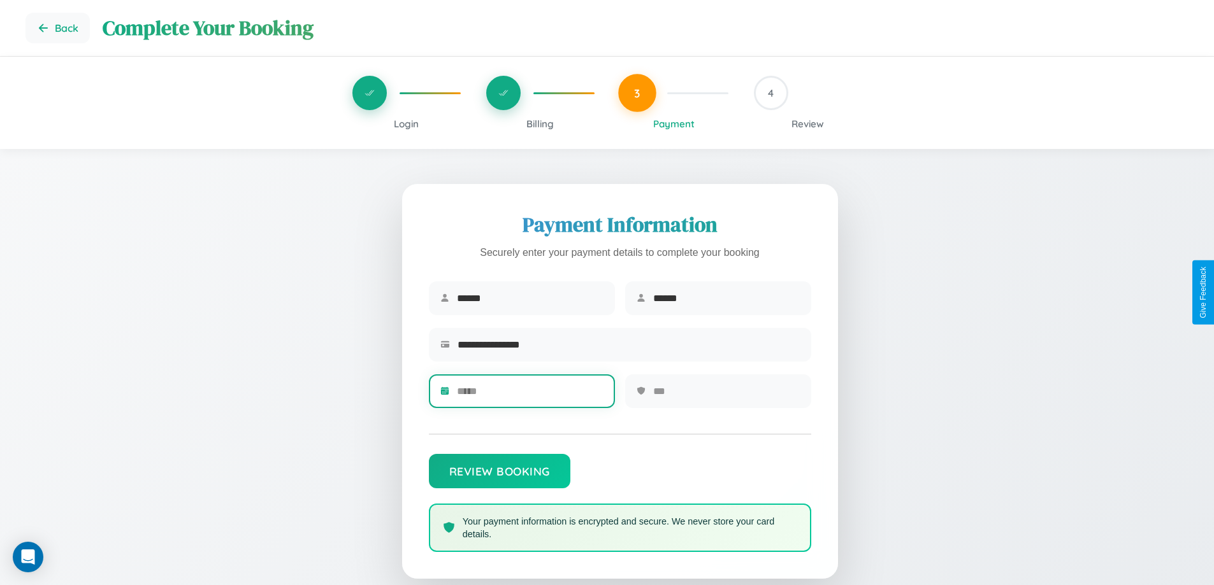
click at [529, 396] on input "text" at bounding box center [530, 391] width 147 height 31
type input "*****"
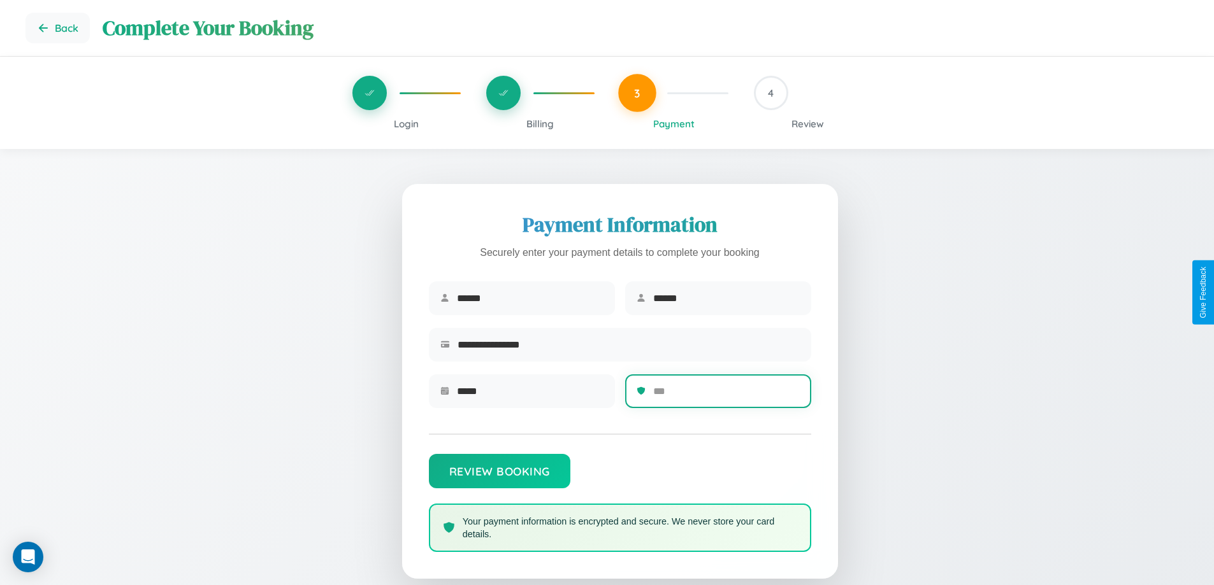
click at [726, 396] on input "text" at bounding box center [726, 391] width 147 height 31
type input "***"
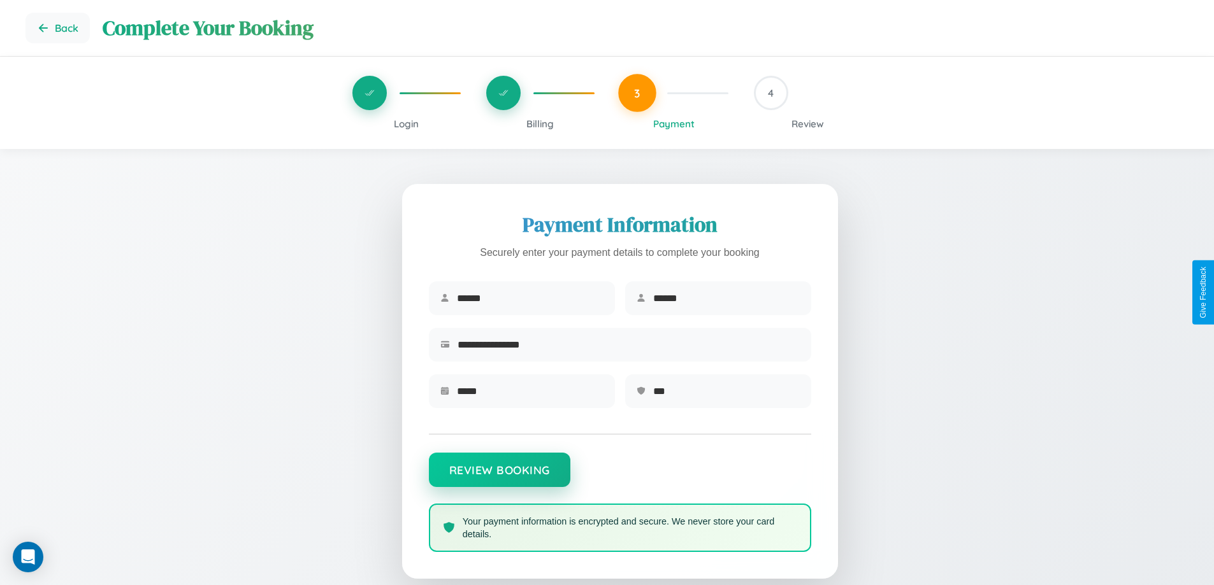
click at [499, 477] on button "Review Booking" at bounding box center [499, 470] width 141 height 34
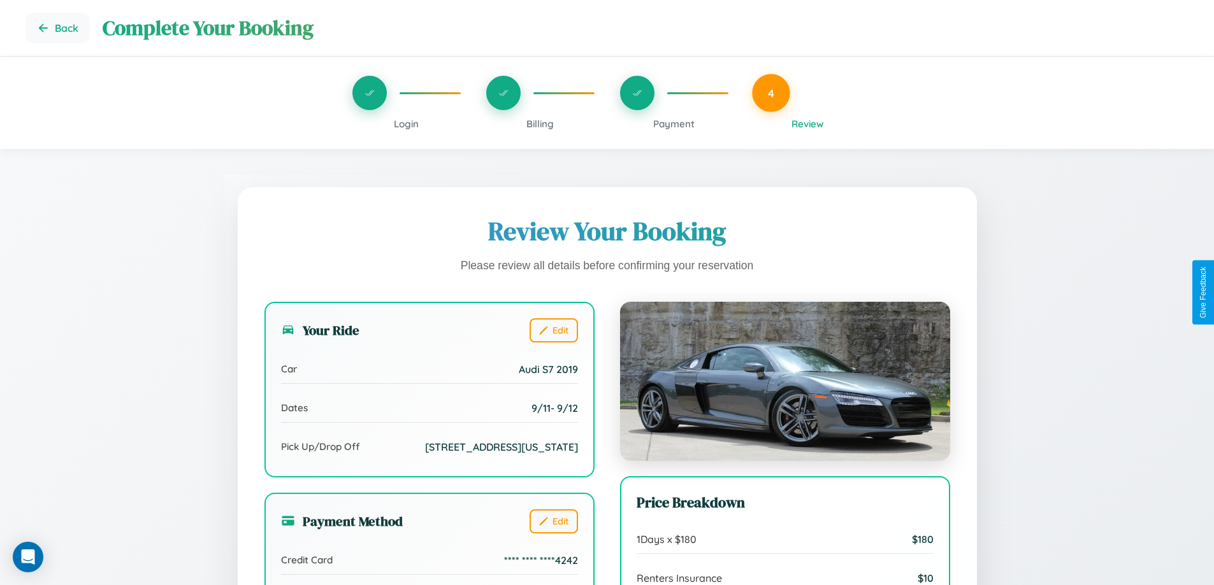
scroll to position [351, 0]
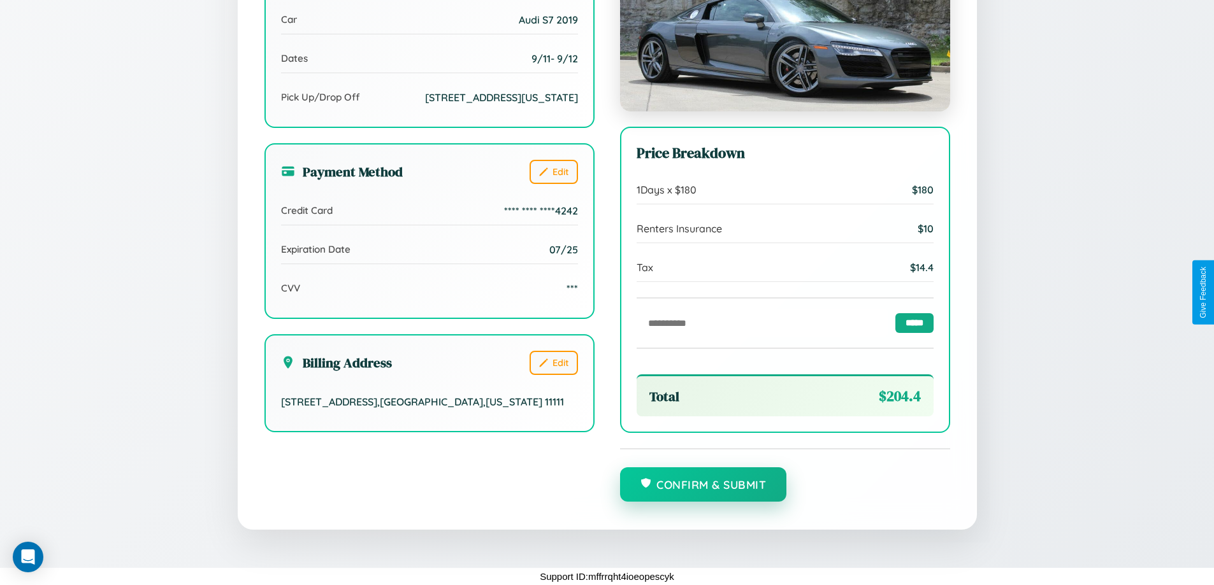
click at [703, 485] on button "Confirm & Submit" at bounding box center [703, 485] width 167 height 34
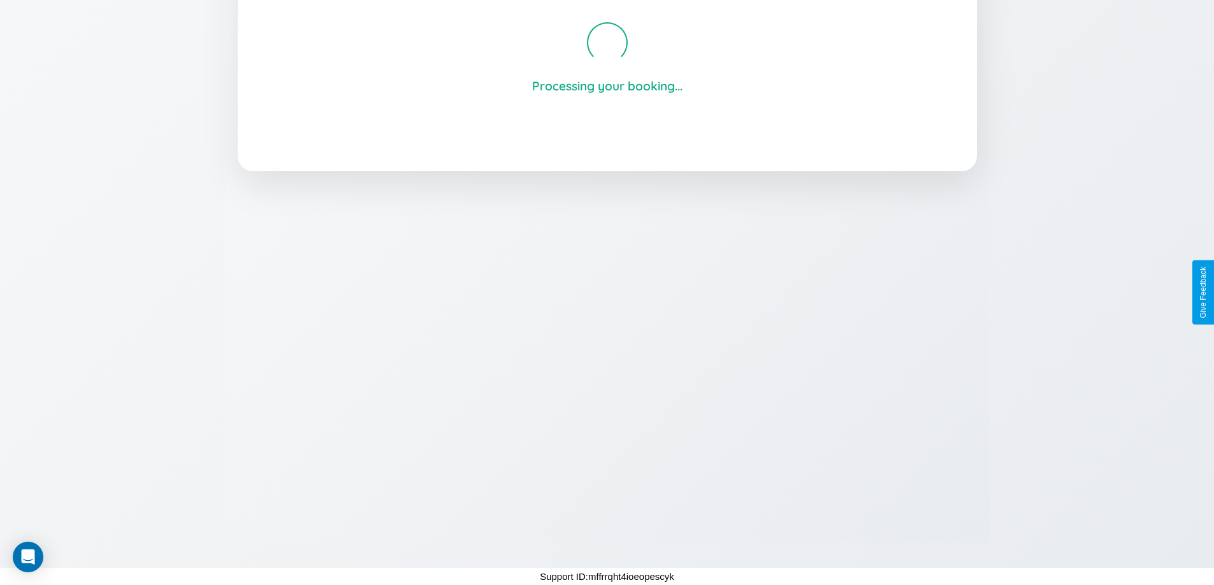
scroll to position [243, 0]
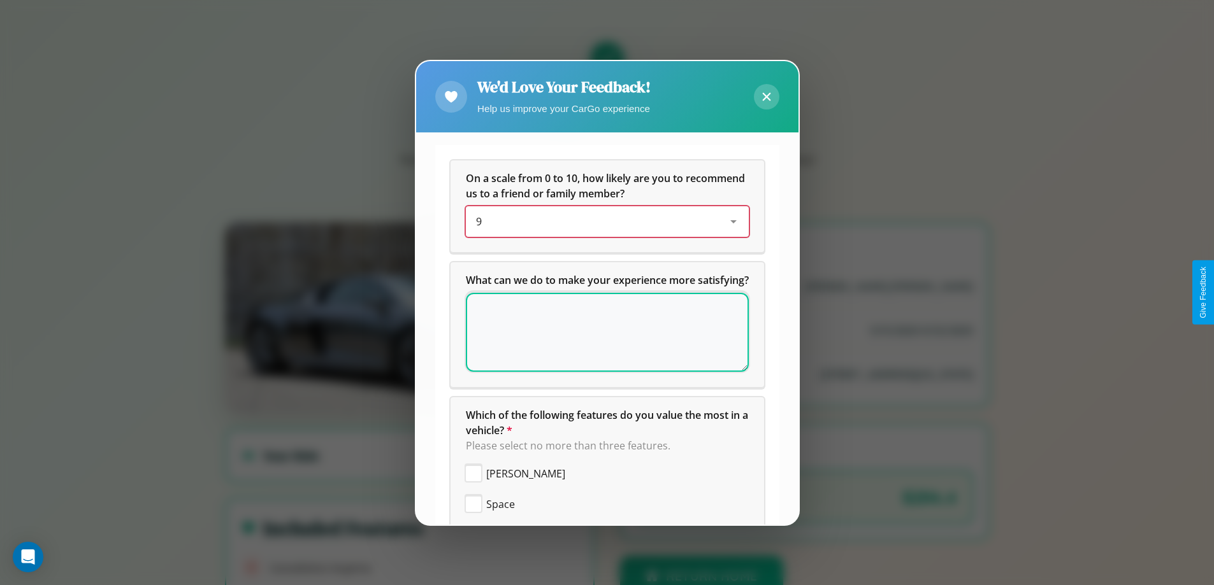
click at [602, 222] on div "9" at bounding box center [597, 221] width 242 height 15
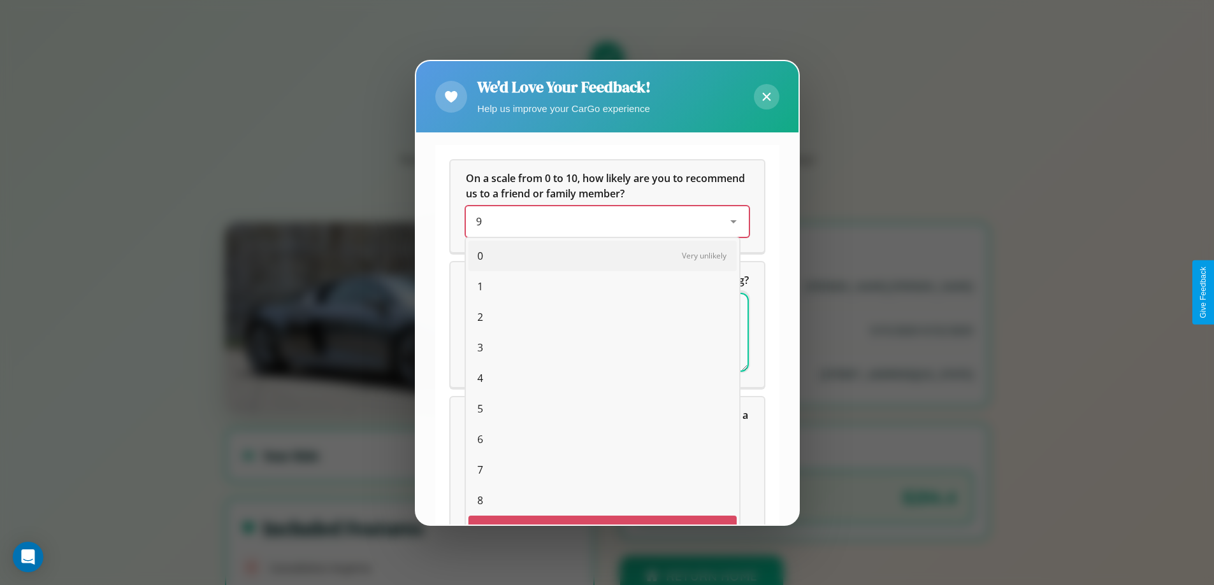
click at [477, 371] on span "4" at bounding box center [480, 378] width 6 height 15
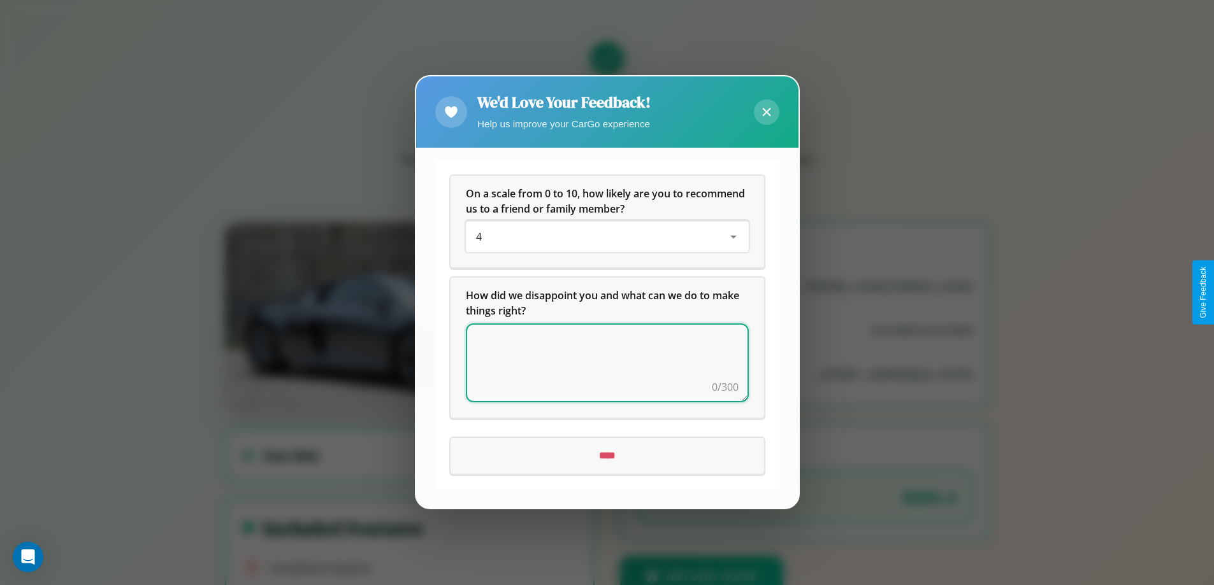
click at [607, 363] on textarea at bounding box center [607, 363] width 283 height 79
type textarea "**********"
click at [607, 456] on input "****" at bounding box center [606, 457] width 313 height 36
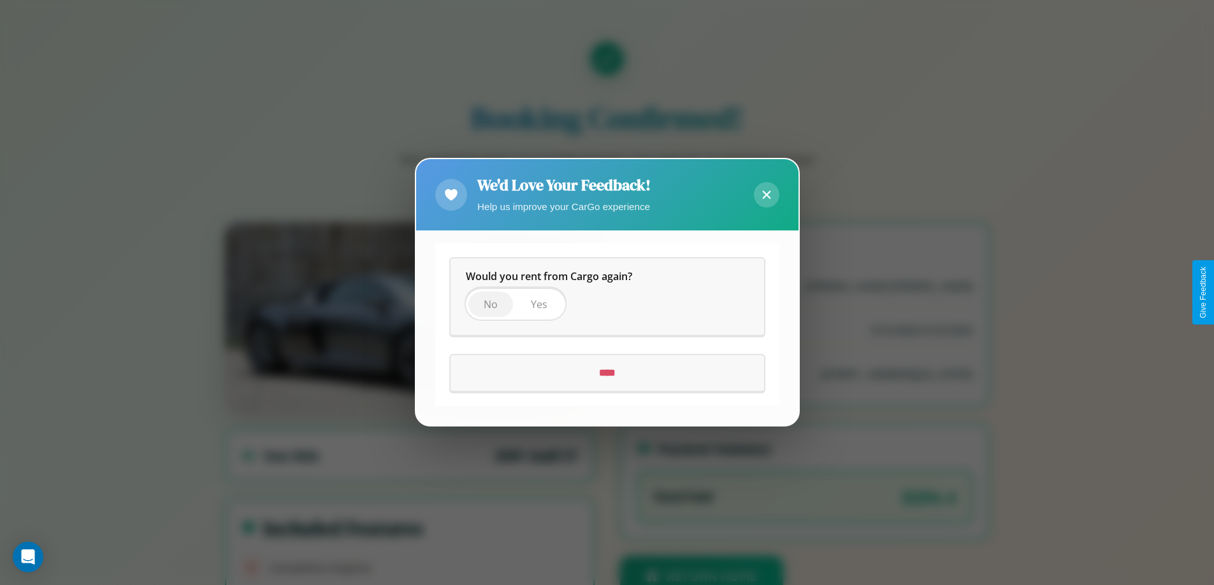
click at [490, 305] on span "No" at bounding box center [491, 305] width 14 height 14
click at [607, 373] on input "****" at bounding box center [606, 374] width 313 height 36
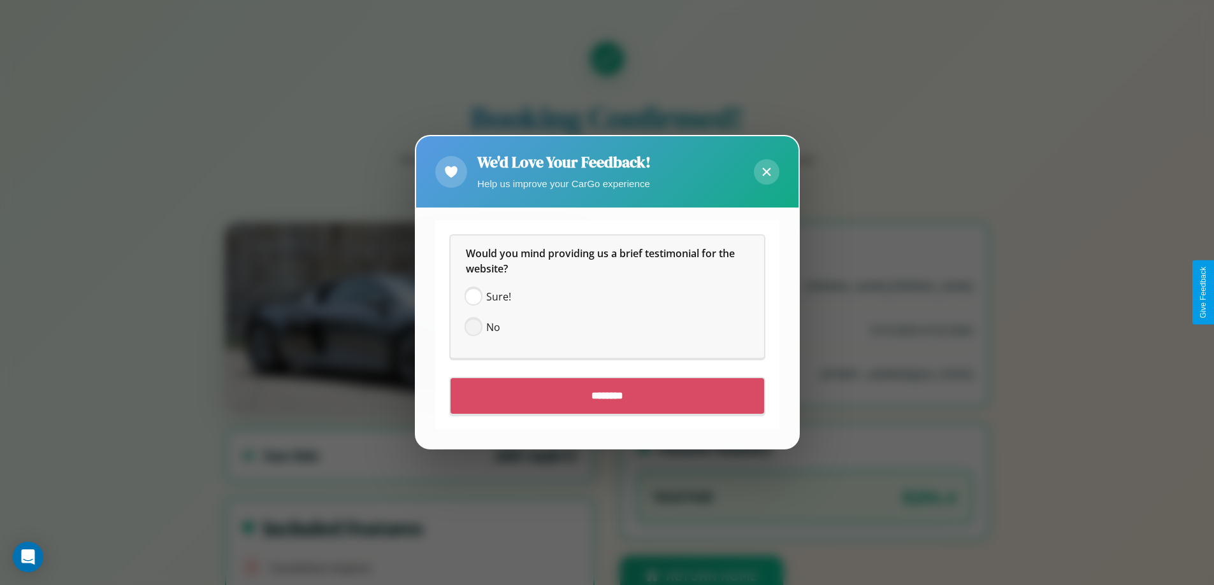
click at [473, 327] on span at bounding box center [473, 327] width 15 height 15
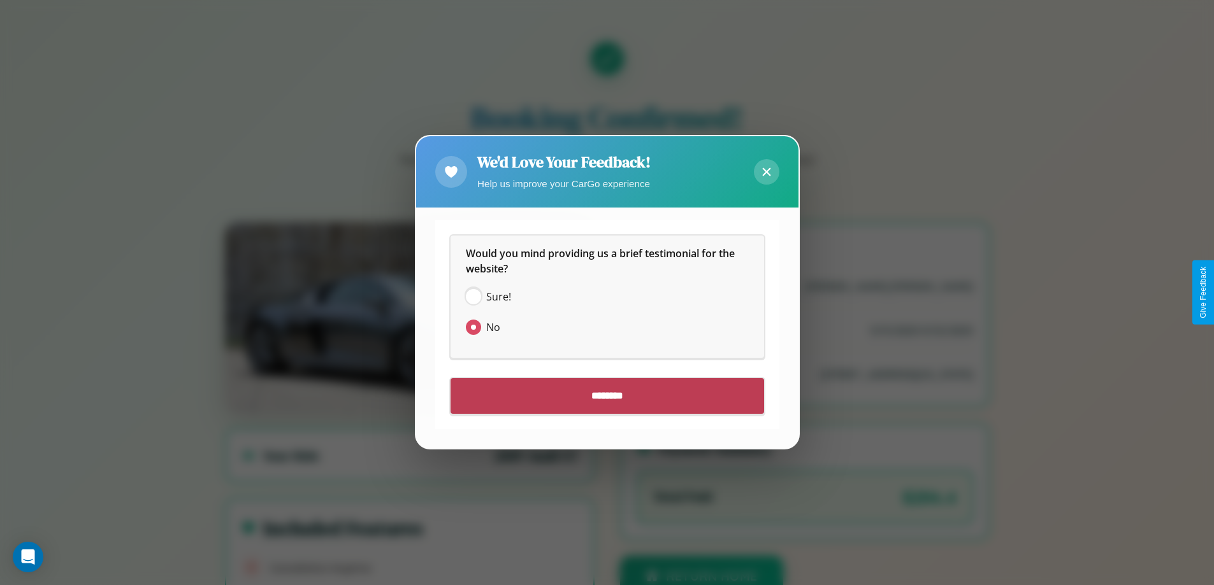
click at [607, 396] on input "********" at bounding box center [606, 397] width 313 height 36
